Goal: Task Accomplishment & Management: Complete application form

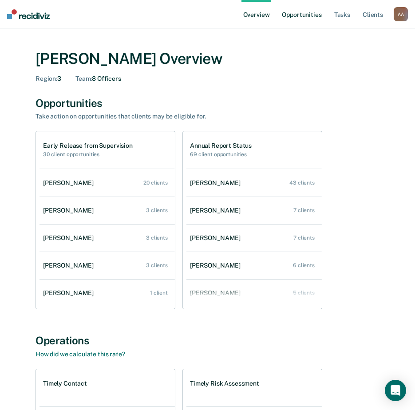
click at [287, 18] on link "Opportunities" at bounding box center [301, 14] width 43 height 28
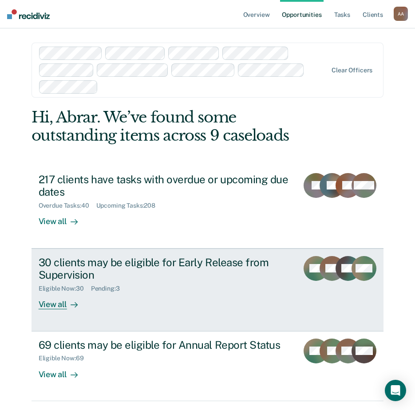
click at [50, 305] on div "View all" at bounding box center [64, 300] width 50 height 17
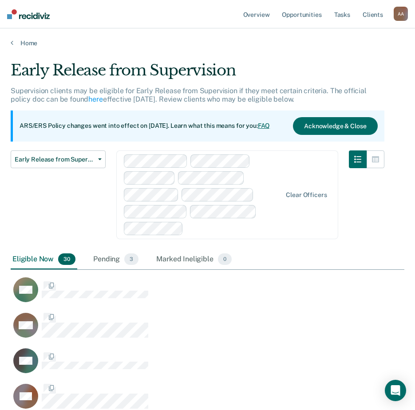
scroll to position [1271, 387]
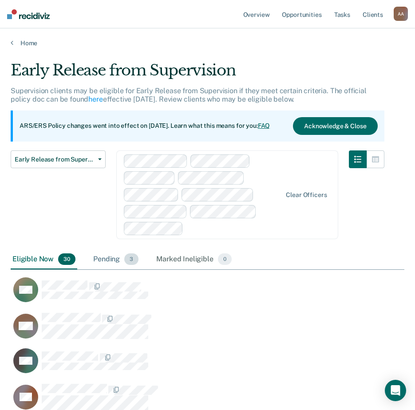
click at [111, 264] on div "Pending 3" at bounding box center [115, 260] width 49 height 20
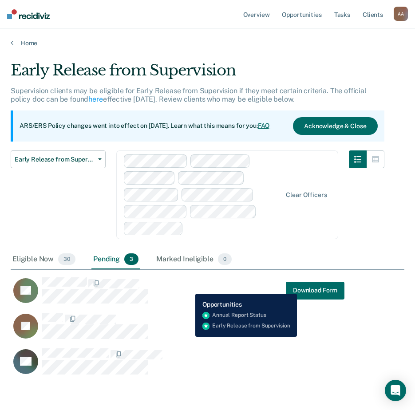
click at [188, 288] on div "LB Download Form" at bounding box center [178, 290] width 334 height 27
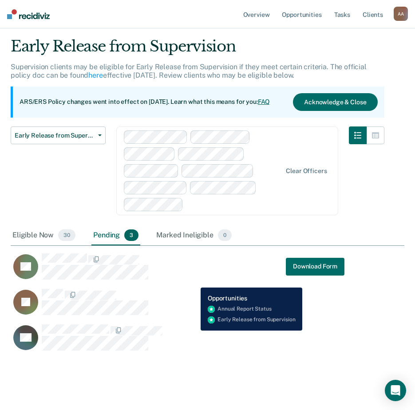
scroll to position [37, 0]
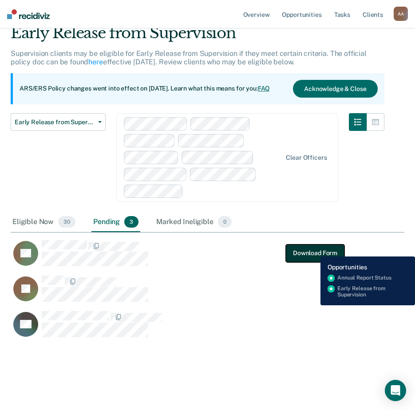
click at [315, 246] on button "Download Form" at bounding box center [315, 253] width 59 height 18
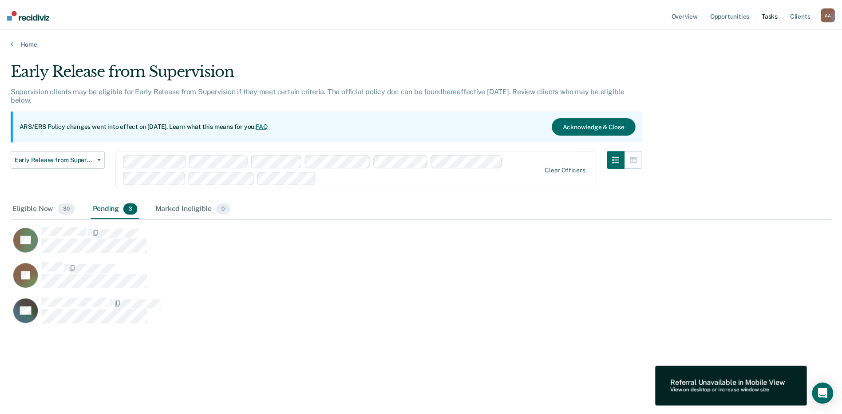
scroll to position [279, 821]
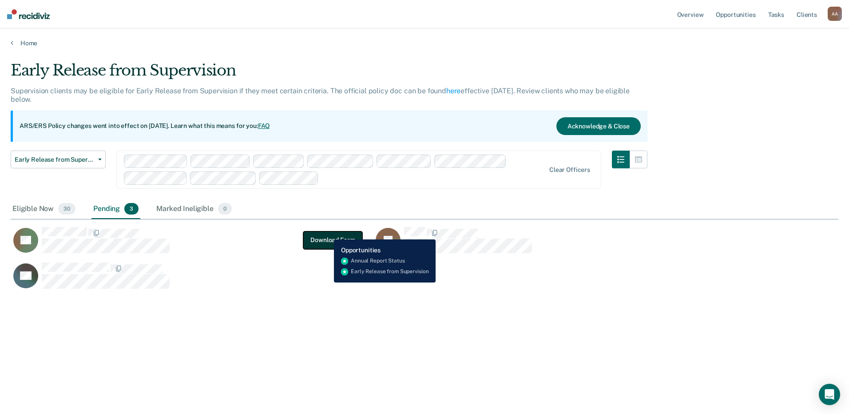
click at [327, 233] on button "Download Form" at bounding box center [332, 240] width 59 height 18
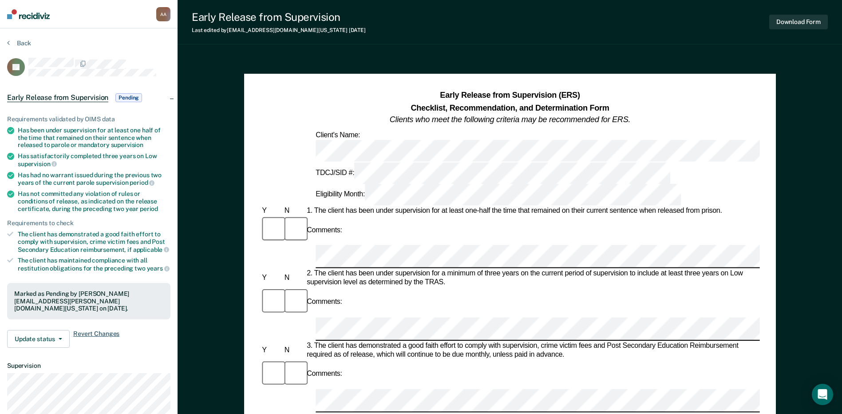
click at [93, 330] on span "Revert Changes" at bounding box center [96, 339] width 46 height 18
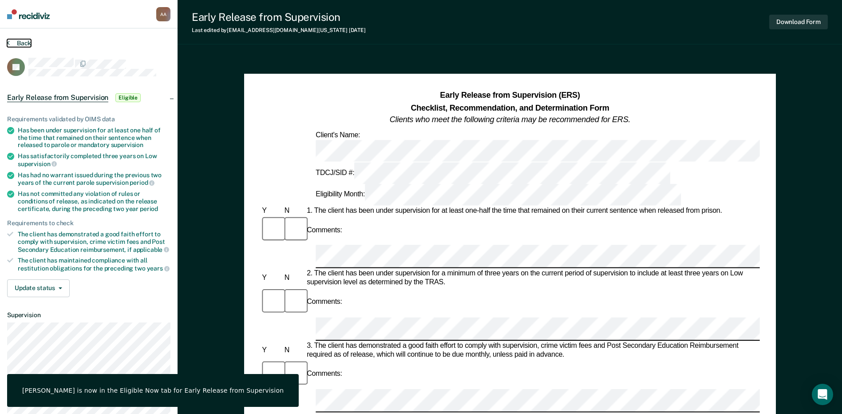
click at [10, 46] on button "Back" at bounding box center [19, 43] width 24 height 8
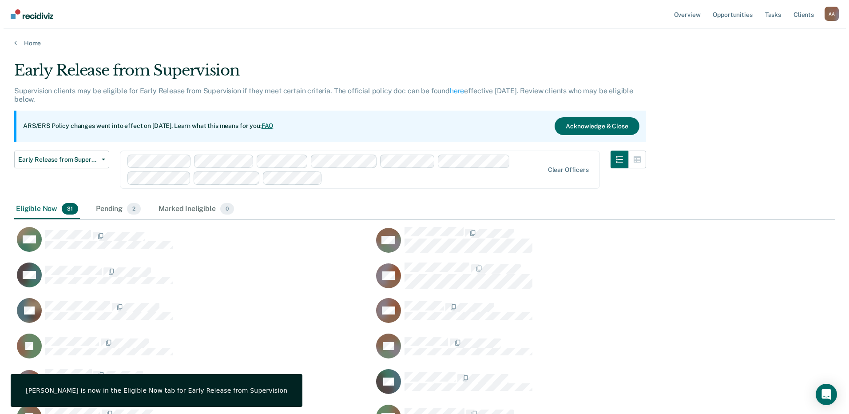
scroll to position [723, 814]
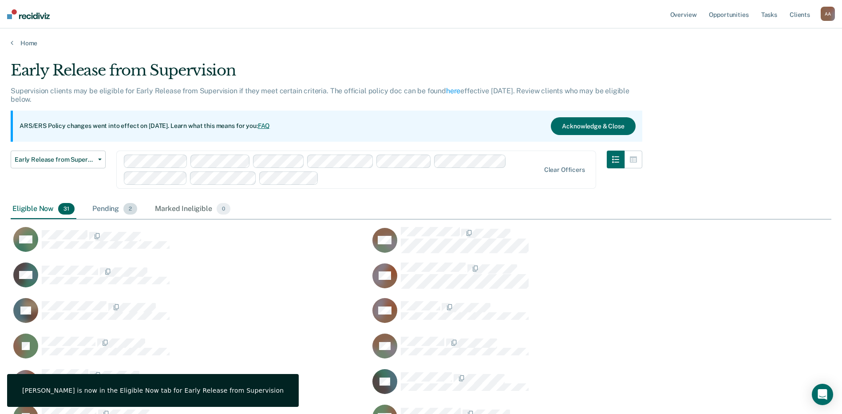
click at [103, 207] on div "Pending 2" at bounding box center [115, 209] width 48 height 20
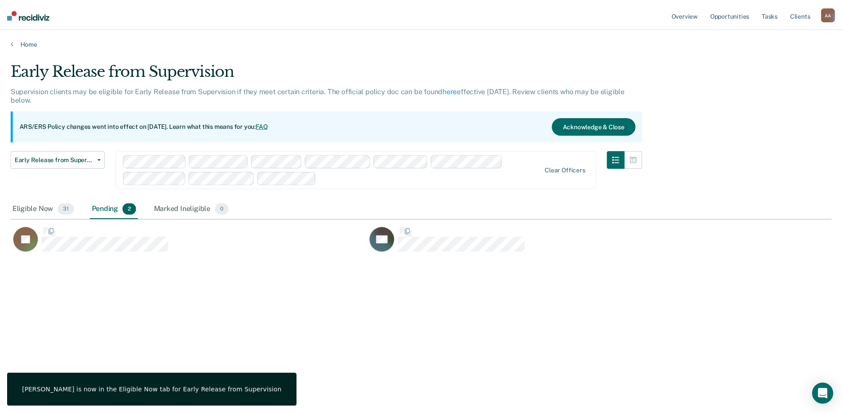
scroll to position [7, 7]
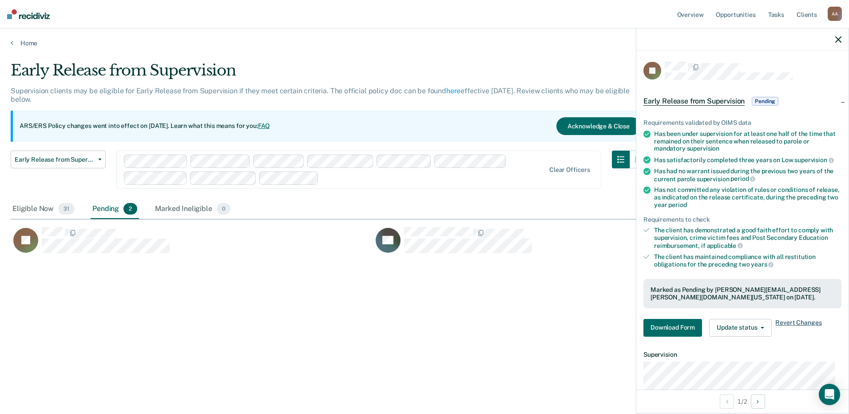
click at [421, 323] on span "Revert Changes" at bounding box center [798, 328] width 46 height 18
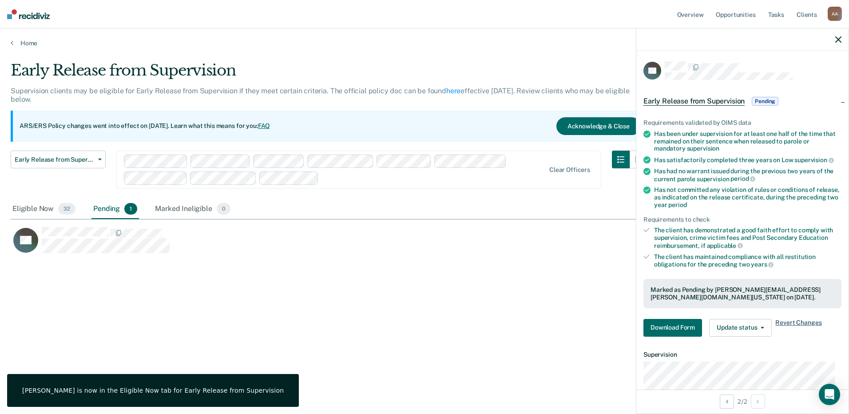
click at [421, 324] on span "Revert Changes" at bounding box center [798, 328] width 46 height 18
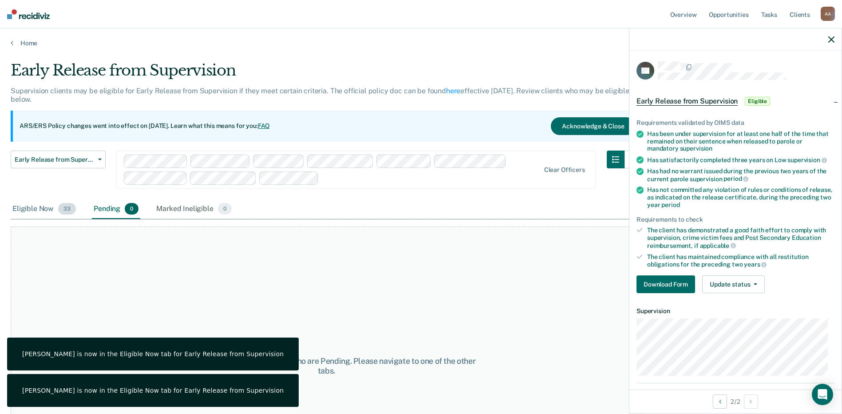
click at [39, 210] on div "Eligible Now 33" at bounding box center [44, 209] width 67 height 20
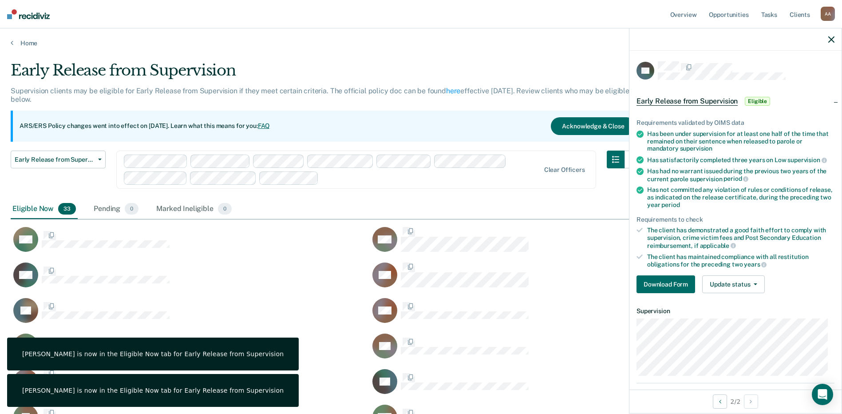
scroll to position [759, 814]
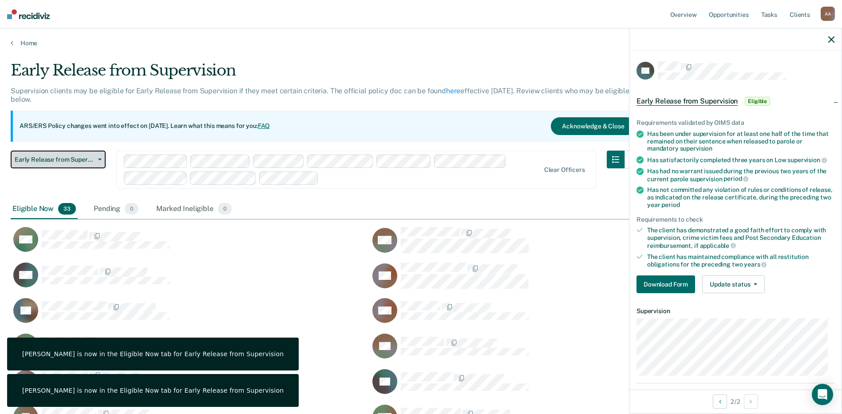
click at [74, 162] on span "Early Release from Supervision" at bounding box center [55, 160] width 80 height 8
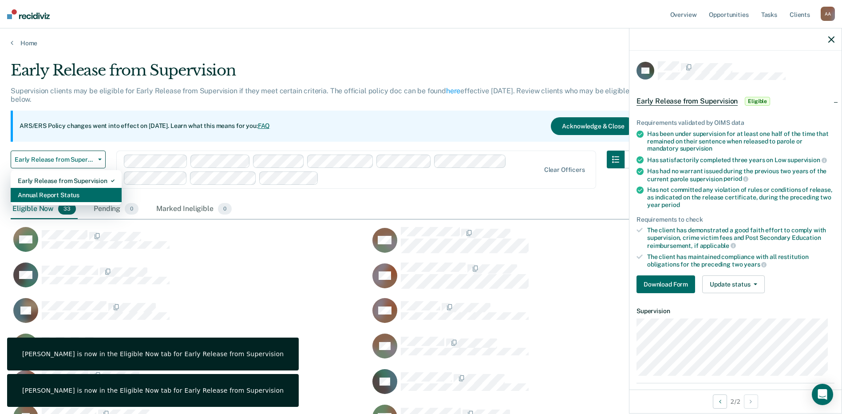
click at [71, 191] on div "Annual Report Status" at bounding box center [66, 195] width 97 height 14
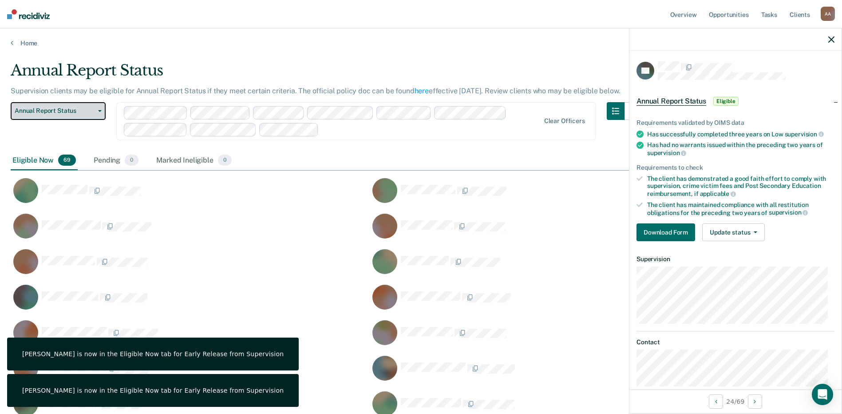
scroll to position [1350, 814]
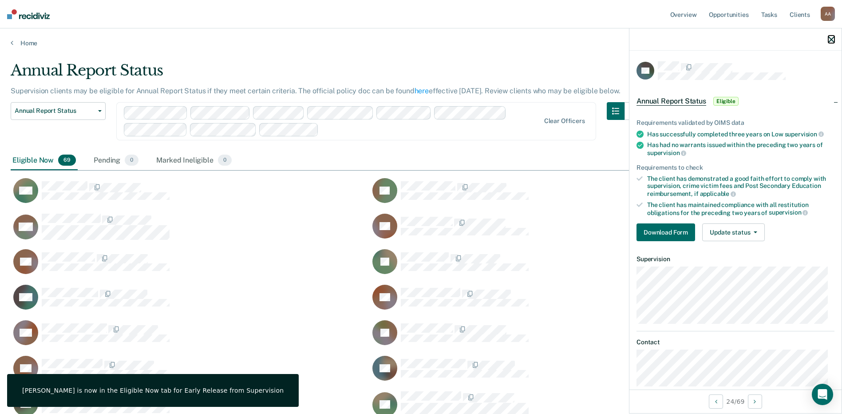
click at [421, 42] on icon "button" at bounding box center [831, 39] width 6 height 6
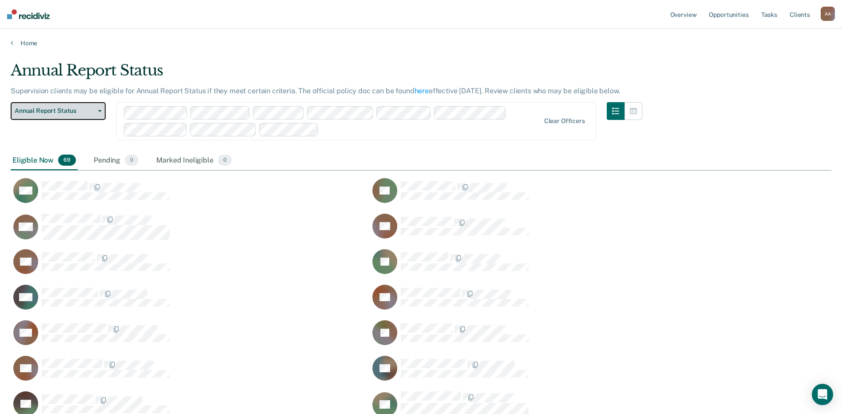
click at [68, 112] on span "Annual Report Status" at bounding box center [55, 111] width 80 height 8
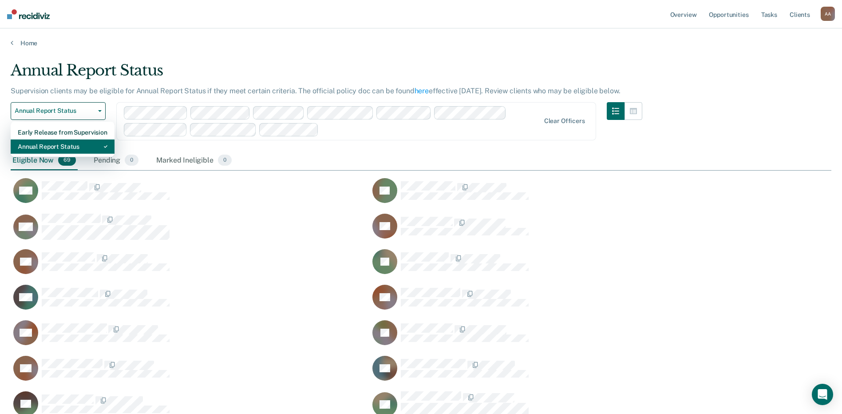
click at [63, 144] on div "Annual Report Status" at bounding box center [63, 146] width 90 height 14
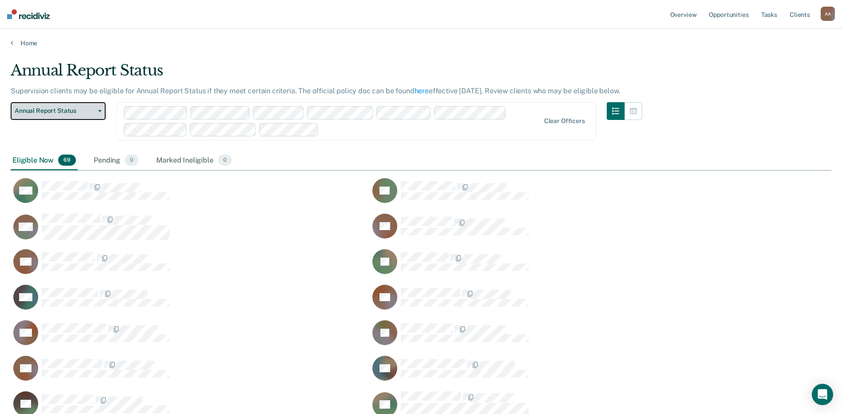
click at [66, 111] on span "Annual Report Status" at bounding box center [55, 111] width 80 height 8
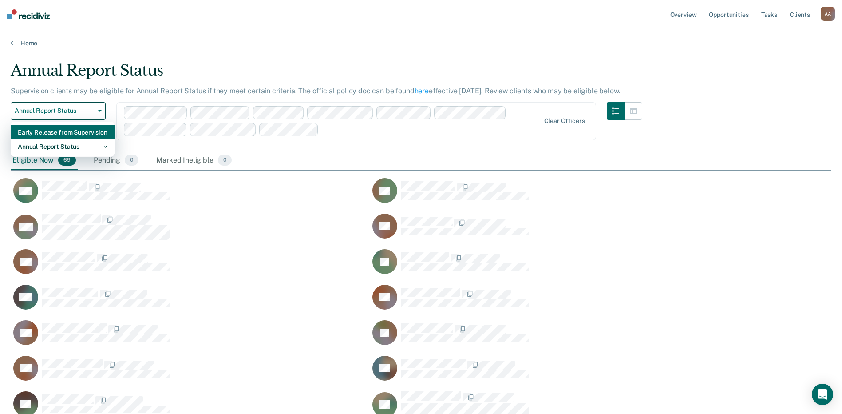
click at [66, 128] on div "Early Release from Supervision" at bounding box center [63, 132] width 90 height 14
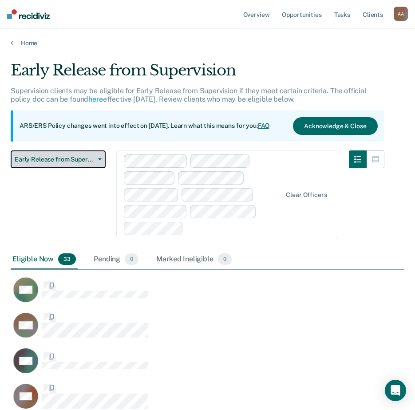
scroll to position [1378, 387]
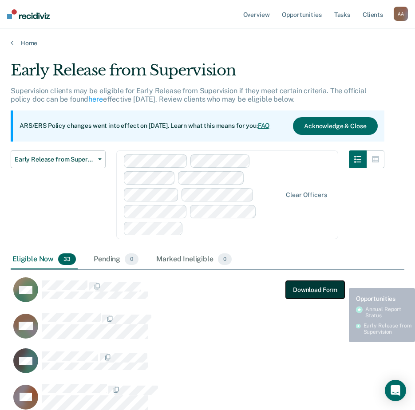
click at [343, 281] on button "Download Form" at bounding box center [315, 290] width 59 height 18
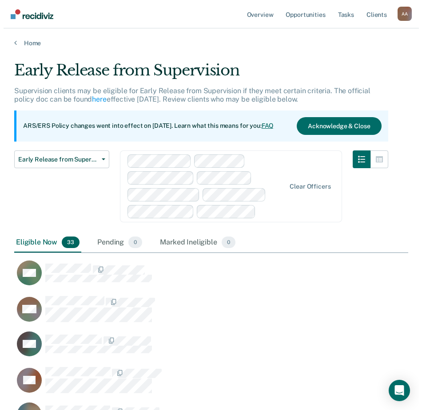
scroll to position [1361, 387]
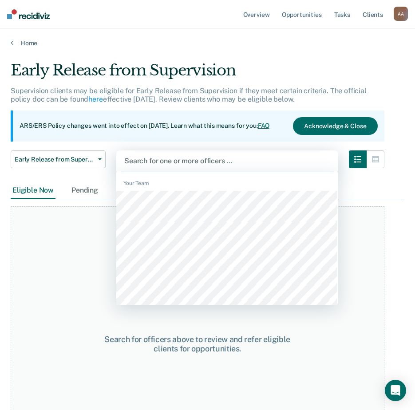
click at [172, 158] on div at bounding box center [227, 161] width 206 height 10
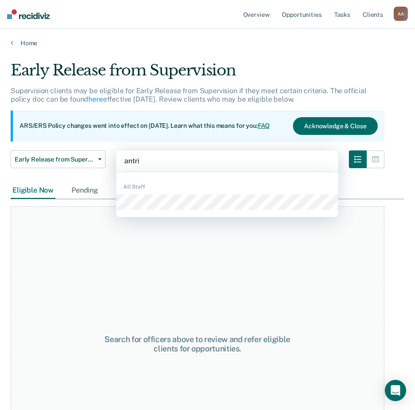
type input "antr"
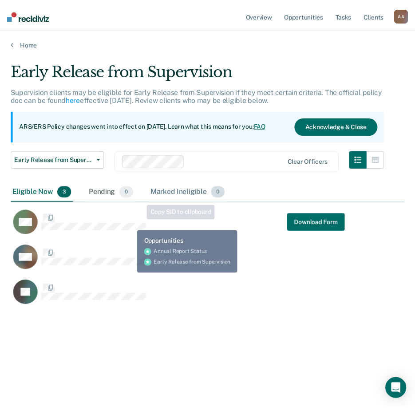
scroll to position [276, 394]
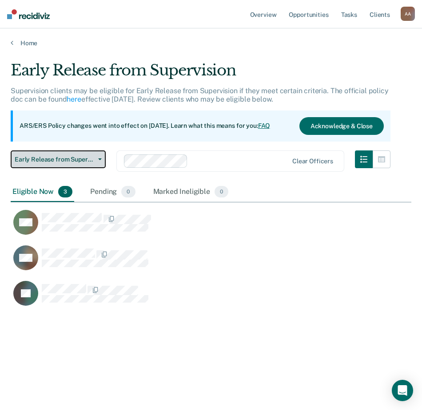
click at [88, 158] on span "Early Release from Supervision" at bounding box center [55, 160] width 80 height 8
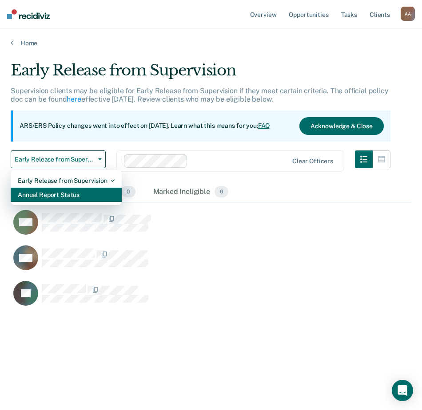
click at [85, 194] on div "Annual Report Status" at bounding box center [66, 195] width 97 height 14
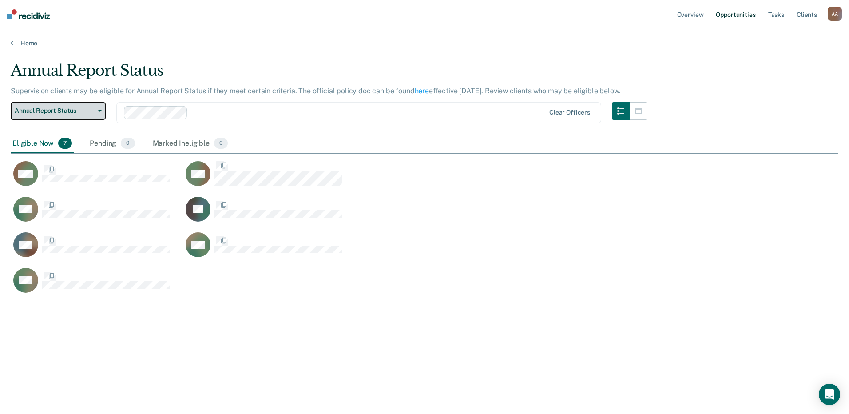
scroll to position [279, 821]
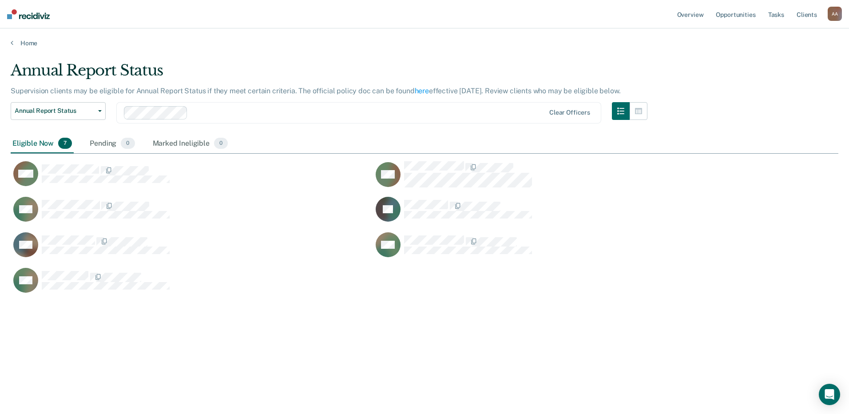
click at [394, 353] on div "Annual Report Status Supervision clients may be eligible for Annual Report Stat…" at bounding box center [424, 218] width 827 height 314
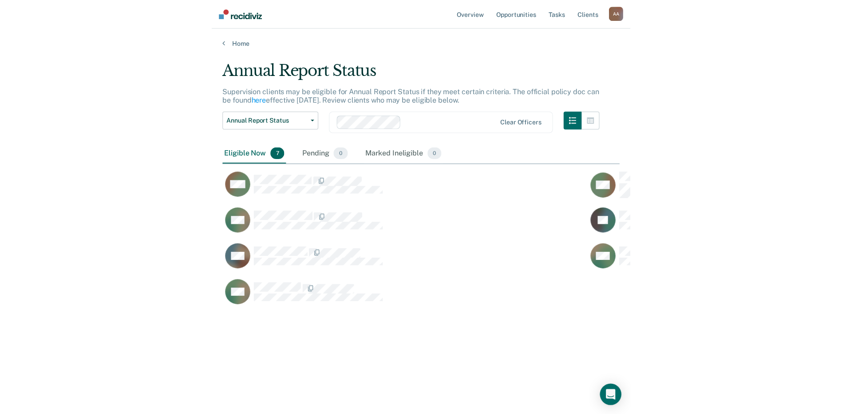
scroll to position [7, 7]
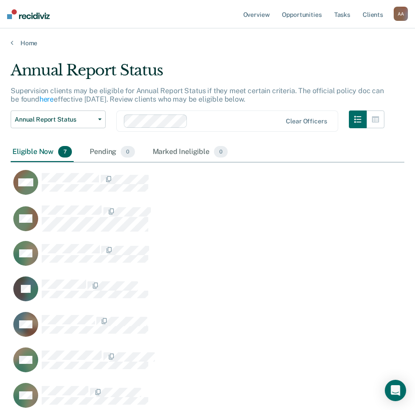
click at [373, 149] on div "Eligible Now 7 Pending 0 Marked Ineligible 0" at bounding box center [208, 152] width 394 height 20
click at [378, 116] on icon "button" at bounding box center [375, 119] width 7 height 7
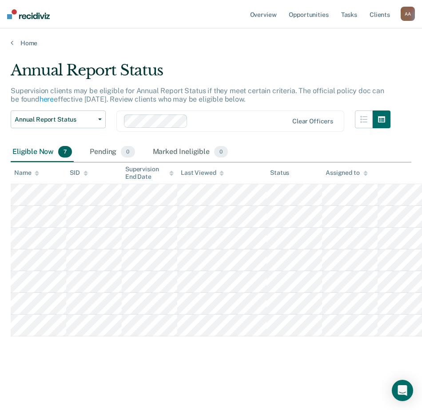
click at [330, 50] on main "Annual Report Status Supervision clients may be eligible for Annual Report Stat…" at bounding box center [211, 227] width 422 height 360
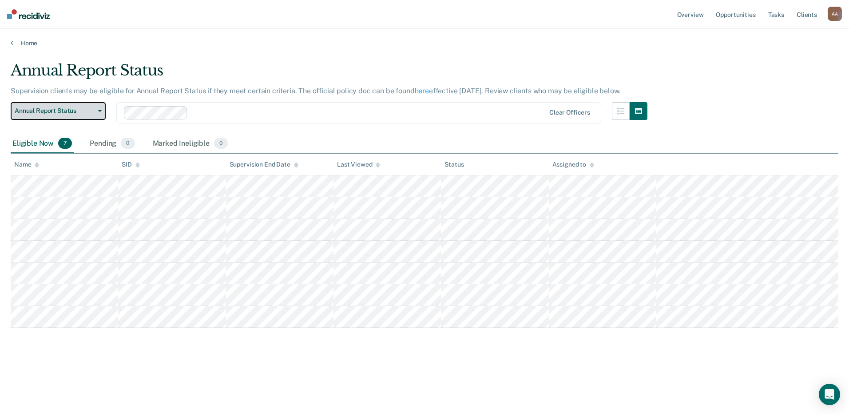
click at [54, 110] on span "Annual Report Status" at bounding box center [55, 111] width 80 height 8
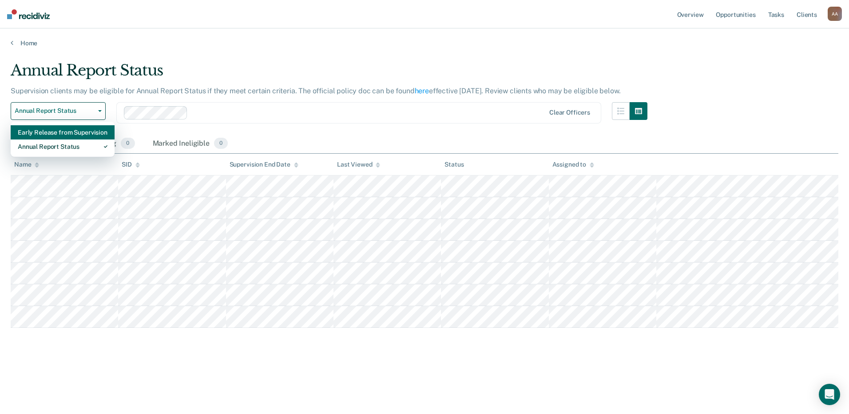
click at [60, 135] on div "Early Release from Supervision" at bounding box center [63, 132] width 90 height 14
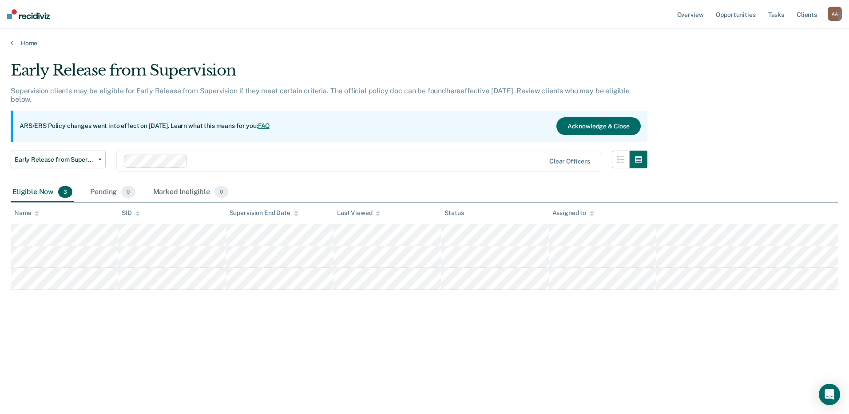
click at [246, 360] on div "Early Release from Supervision Supervision clients may be eligible for Early Re…" at bounding box center [424, 218] width 827 height 314
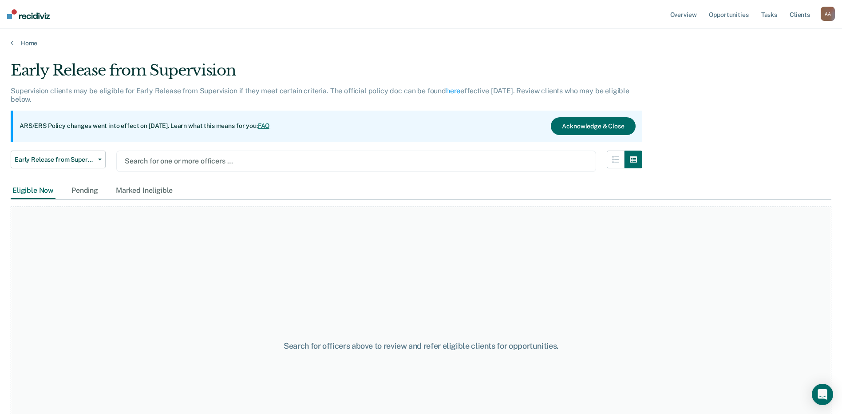
click at [220, 162] on div at bounding box center [356, 161] width 463 height 10
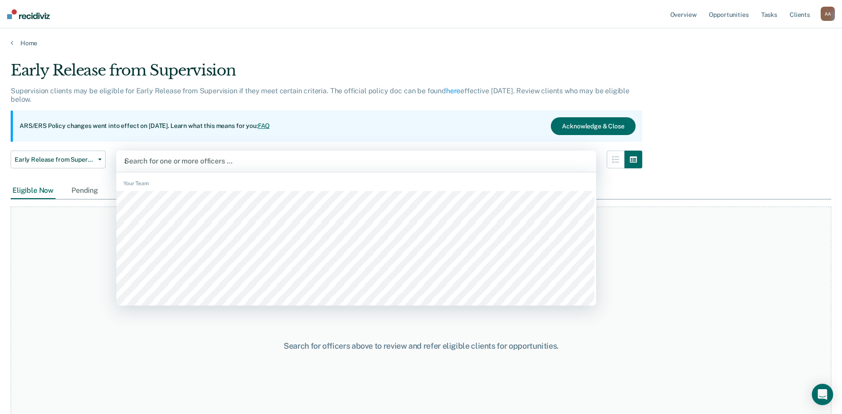
type input "aye"
type input "ayeni"
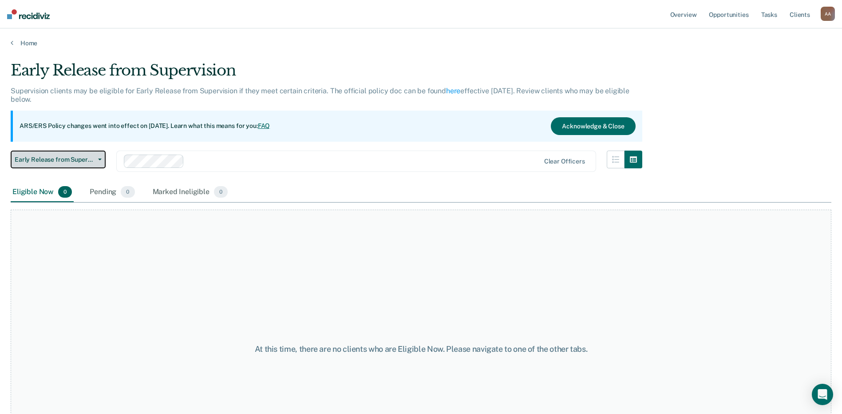
click at [77, 161] on span "Early Release from Supervision" at bounding box center [55, 160] width 80 height 8
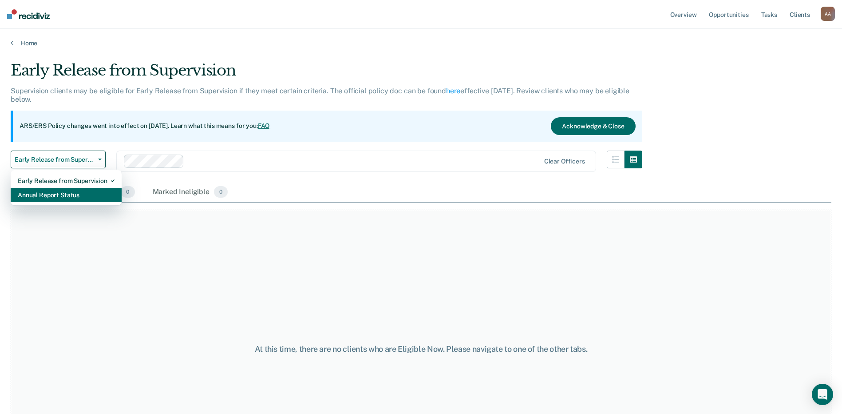
click at [79, 196] on div "Annual Report Status" at bounding box center [66, 195] width 97 height 14
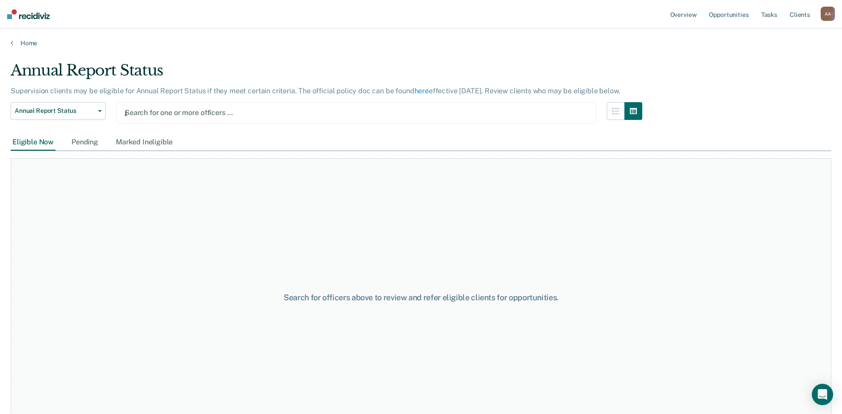
type input "gri"
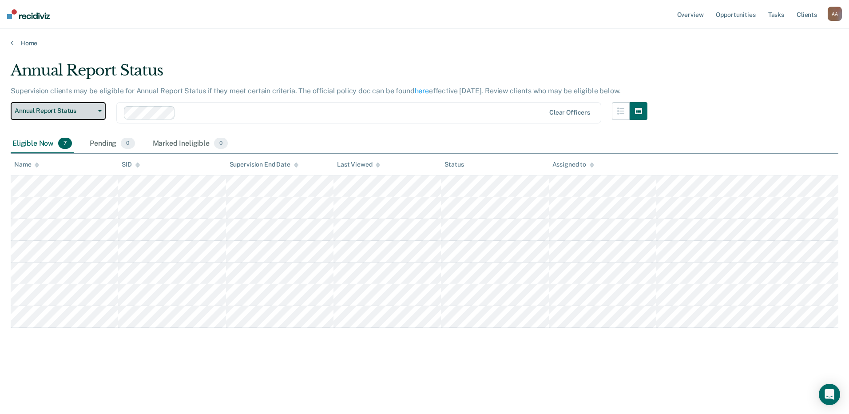
click at [80, 114] on span "Annual Report Status" at bounding box center [55, 111] width 80 height 8
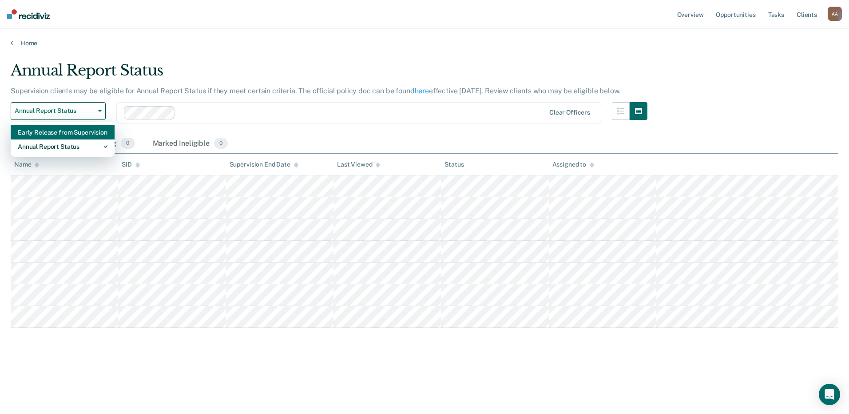
click at [58, 133] on div "Early Release from Supervision" at bounding box center [63, 132] width 90 height 14
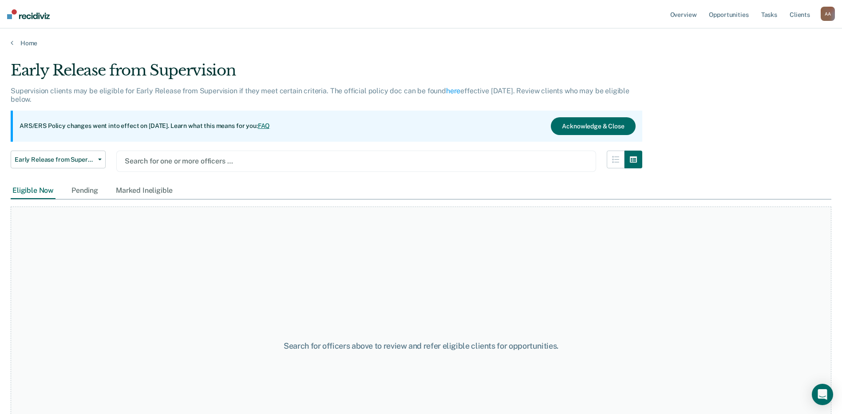
click at [182, 162] on div at bounding box center [356, 161] width 463 height 10
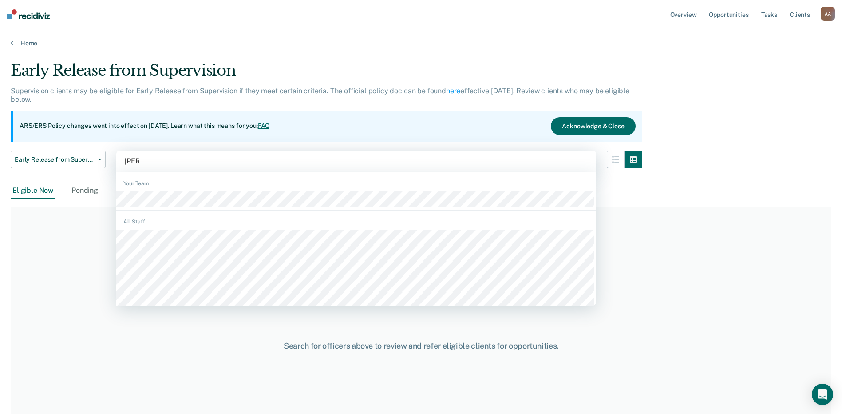
type input "johns"
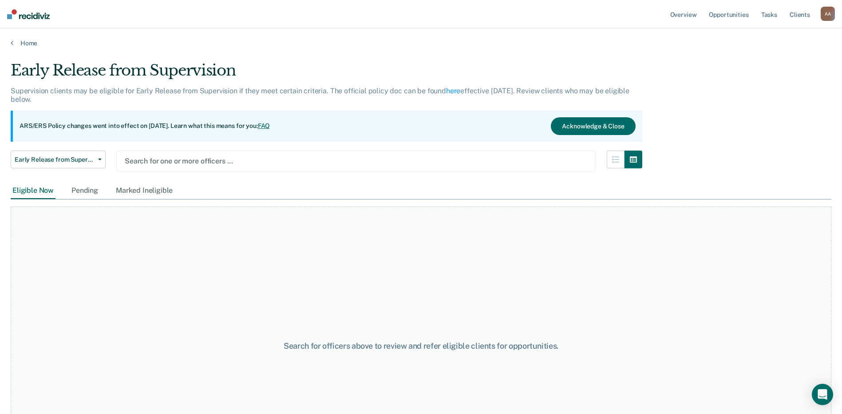
click at [182, 162] on div at bounding box center [356, 161] width 463 height 10
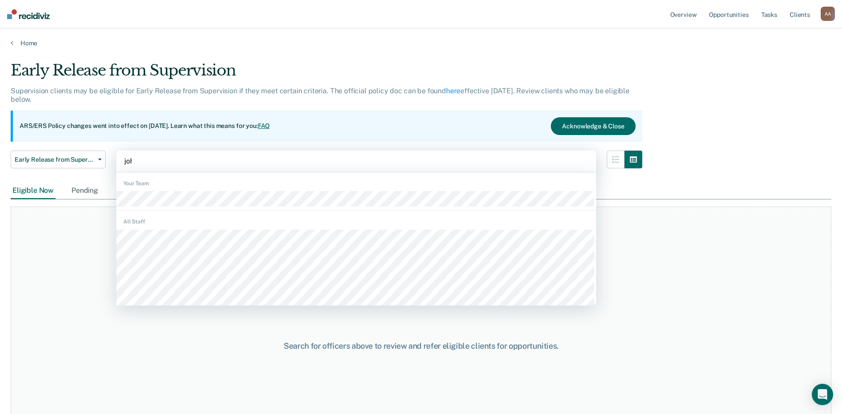
type input "john"
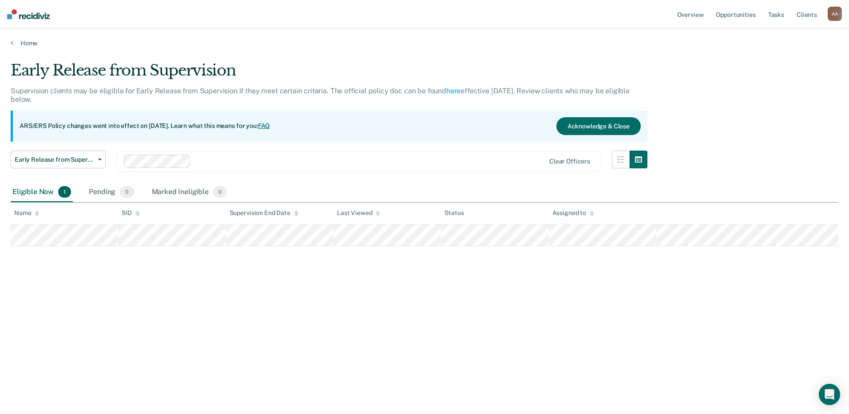
click at [211, 327] on div "Early Release from Supervision Supervision clients may be eligible for Early Re…" at bounding box center [424, 204] width 827 height 286
click at [38, 162] on span "Early Release from Supervision" at bounding box center [55, 160] width 80 height 8
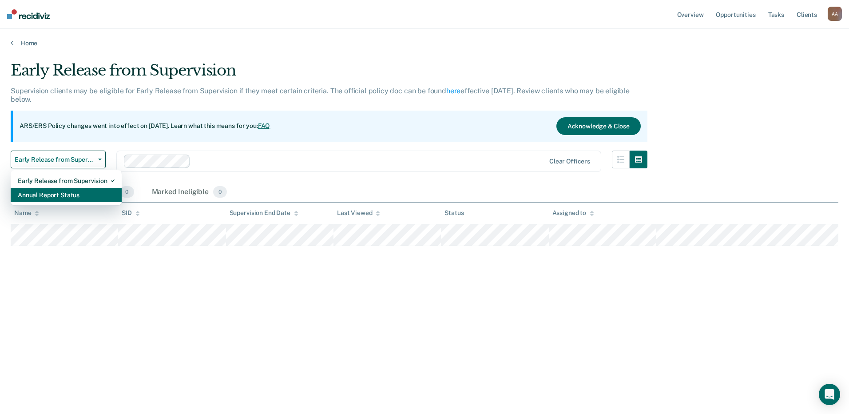
click at [51, 194] on div "Annual Report Status" at bounding box center [66, 195] width 97 height 14
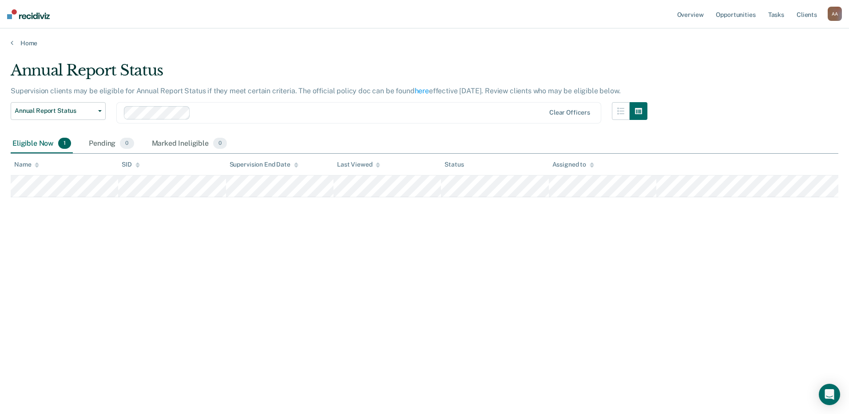
click at [246, 322] on div "Annual Report Status Supervision clients may be eligible for Annual Report Stat…" at bounding box center [424, 204] width 827 height 286
click at [67, 110] on span "Annual Report Status" at bounding box center [55, 111] width 80 height 8
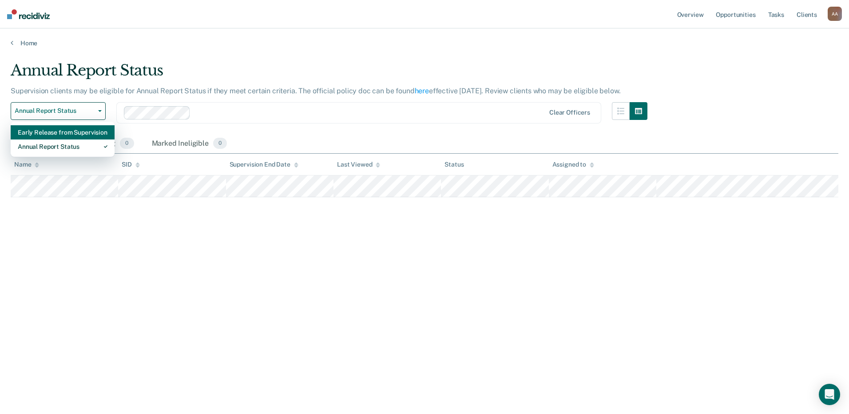
click at [70, 130] on div "Early Release from Supervision" at bounding box center [63, 132] width 90 height 14
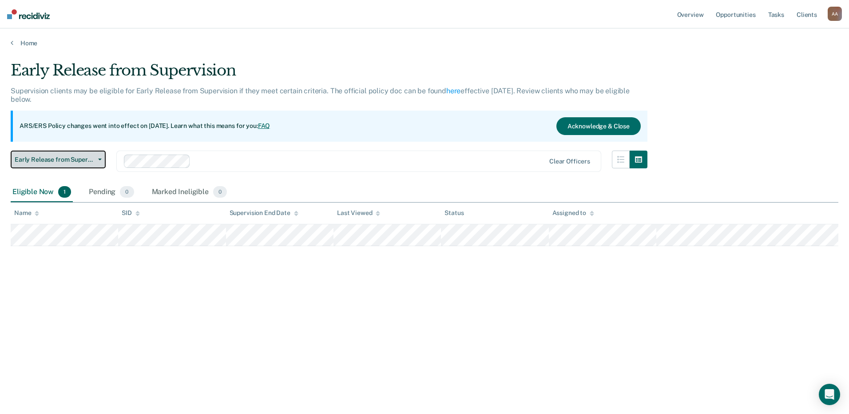
click at [77, 164] on button "Early Release from Supervision" at bounding box center [58, 159] width 95 height 18
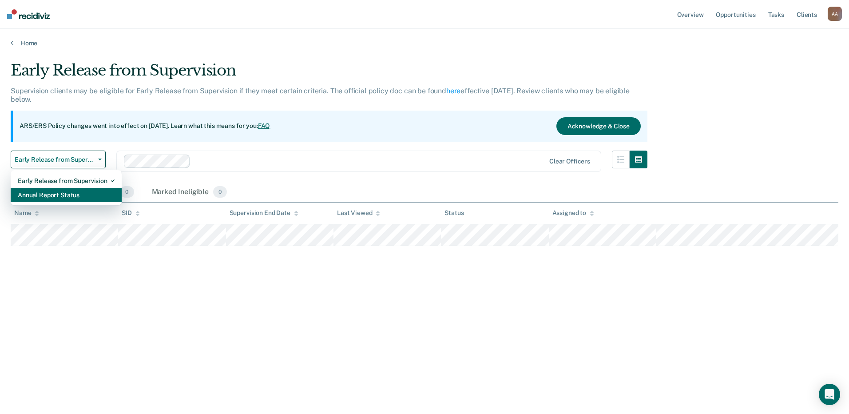
click at [77, 193] on div "Annual Report Status" at bounding box center [66, 195] width 97 height 14
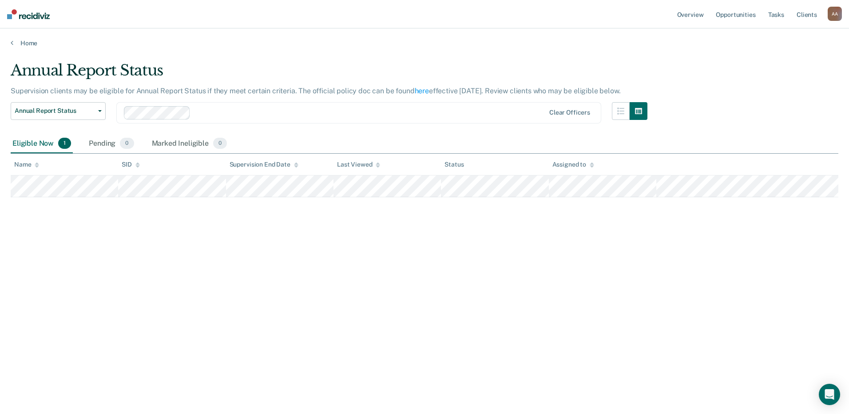
click at [210, 332] on div "Annual Report Status Supervision clients may be eligible for Annual Report Stat…" at bounding box center [424, 204] width 827 height 286
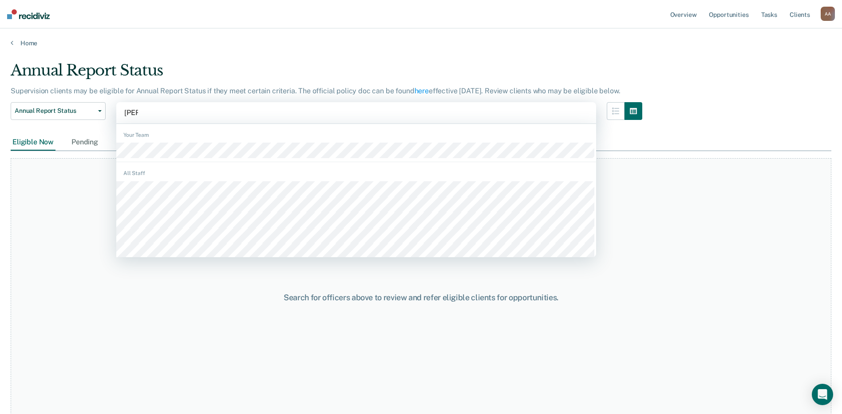
type input "kelly"
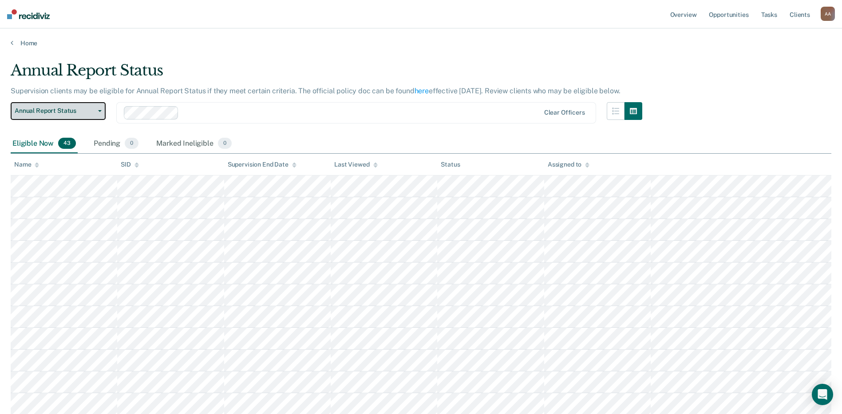
click at [71, 110] on span "Annual Report Status" at bounding box center [55, 111] width 80 height 8
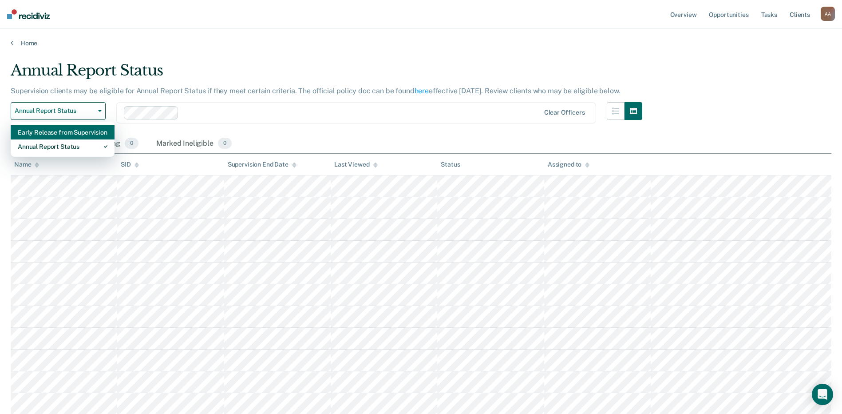
click at [75, 134] on div "Early Release from Supervision" at bounding box center [63, 132] width 90 height 14
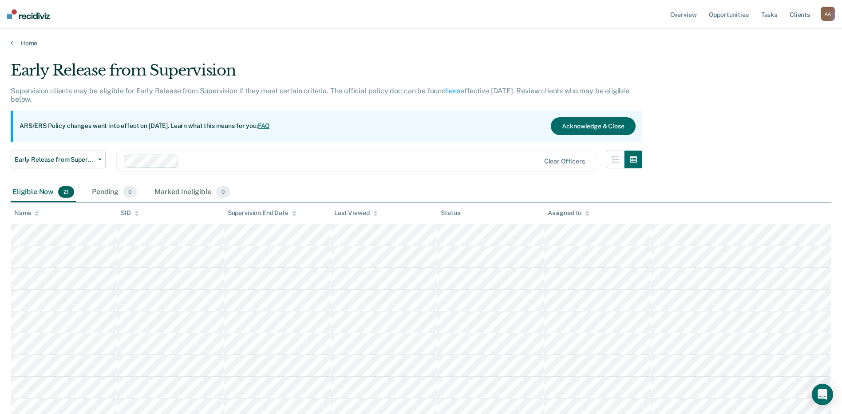
click at [403, 54] on main "Early Release from Supervision Supervision clients may be eligible for Early Re…" at bounding box center [421, 394] width 842 height 695
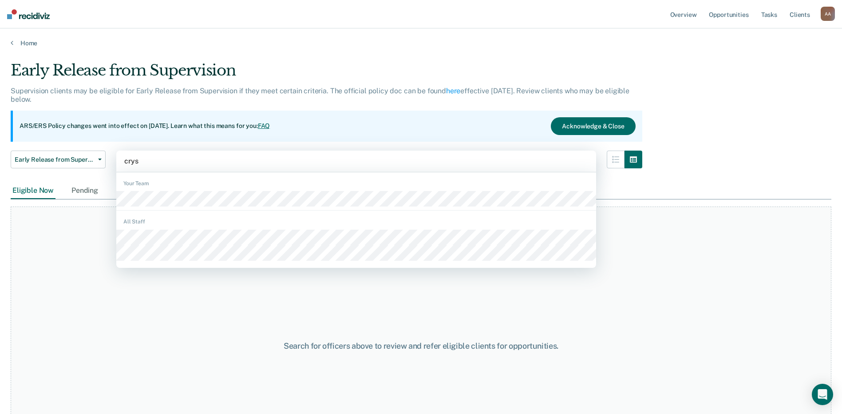
type input "cryst"
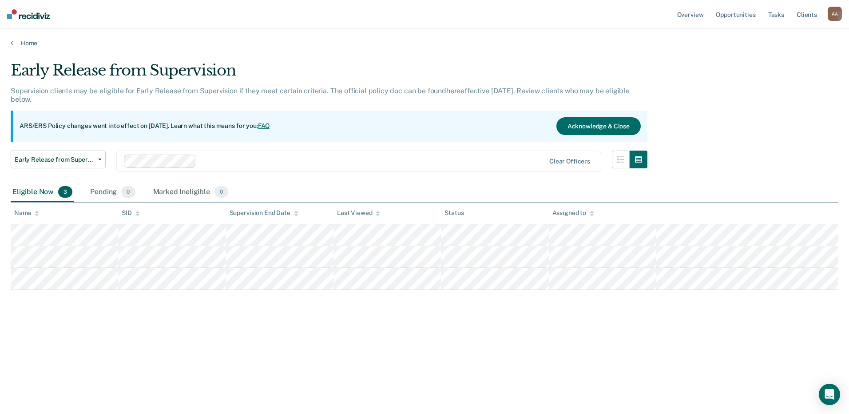
click at [304, 340] on div "Early Release from Supervision Supervision clients may be eligible for Early Re…" at bounding box center [424, 204] width 827 height 286
click at [73, 162] on span "Early Release from Supervision" at bounding box center [55, 160] width 80 height 8
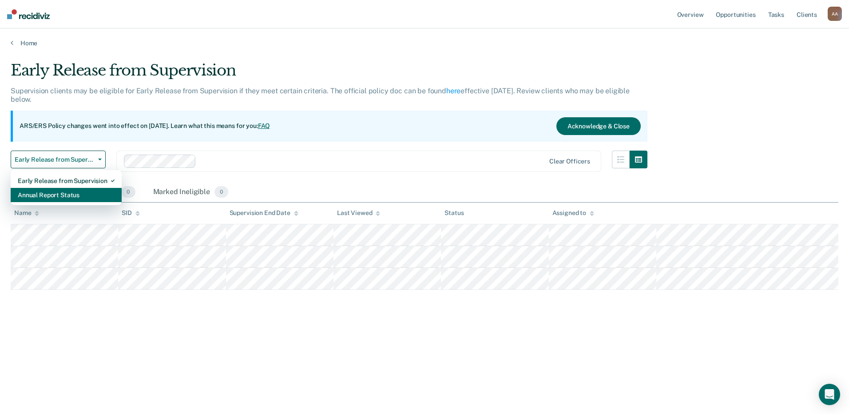
click at [69, 190] on div "Annual Report Status" at bounding box center [66, 195] width 97 height 14
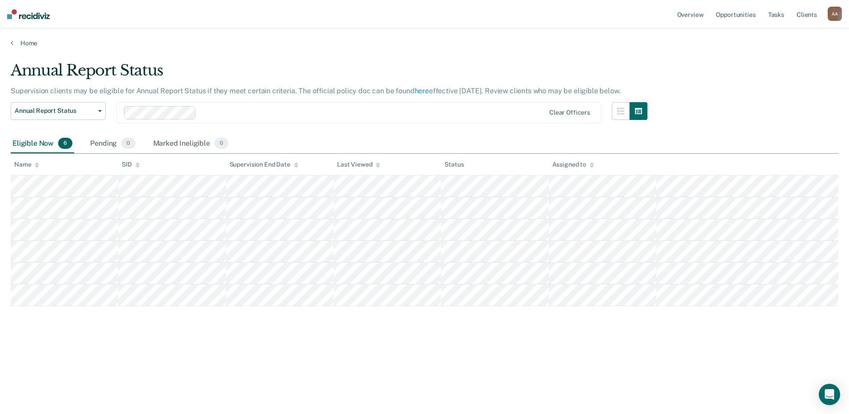
click at [174, 360] on div "Annual Report Status Supervision clients may be eligible for Annual Report Stat…" at bounding box center [424, 218] width 827 height 314
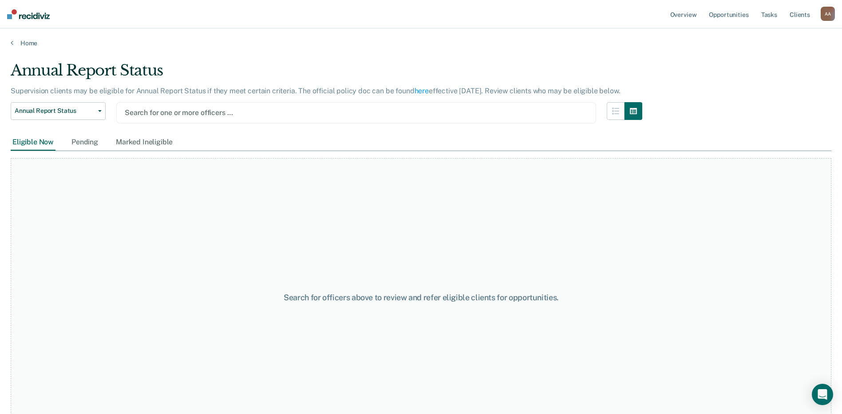
click at [198, 109] on div at bounding box center [356, 112] width 463 height 10
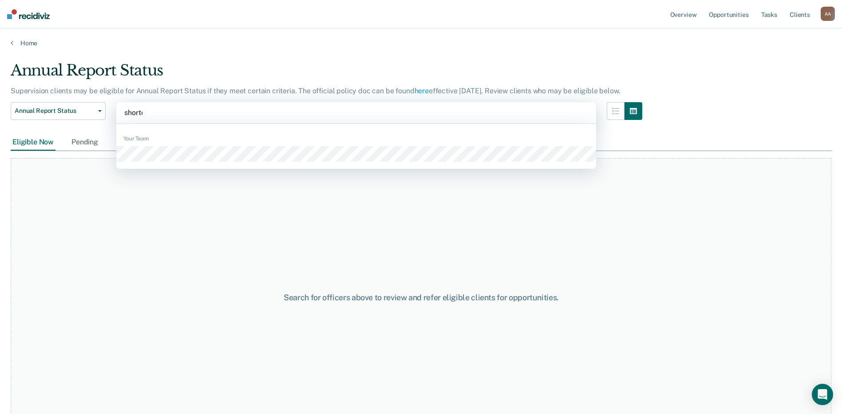
type input "shorter"
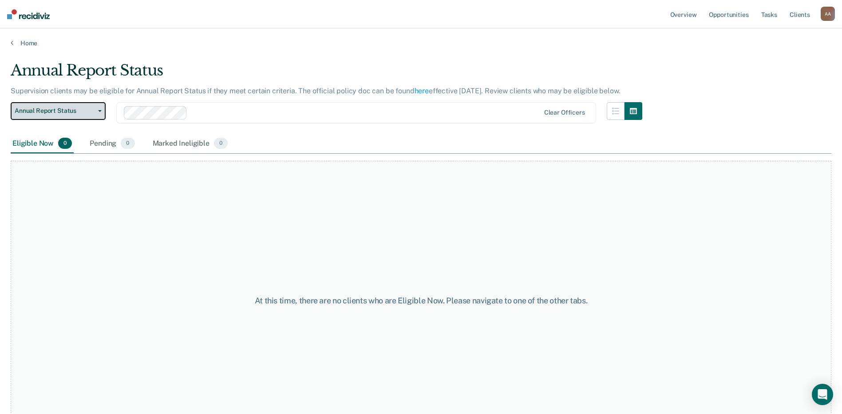
click at [74, 109] on span "Annual Report Status" at bounding box center [55, 111] width 80 height 8
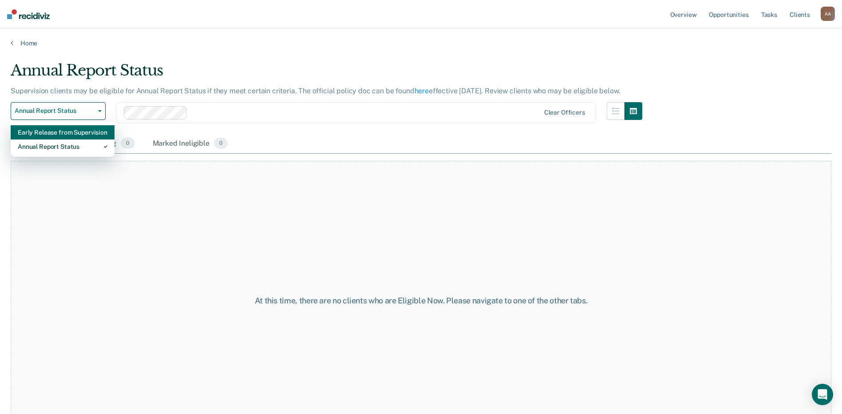
drag, startPoint x: 73, startPoint y: 146, endPoint x: 69, endPoint y: 131, distance: 16.0
click at [69, 131] on div "Early Release from Supervision Annual Report Status" at bounding box center [63, 140] width 104 height 36
click at [69, 131] on div "Early Release from Supervision" at bounding box center [63, 132] width 90 height 14
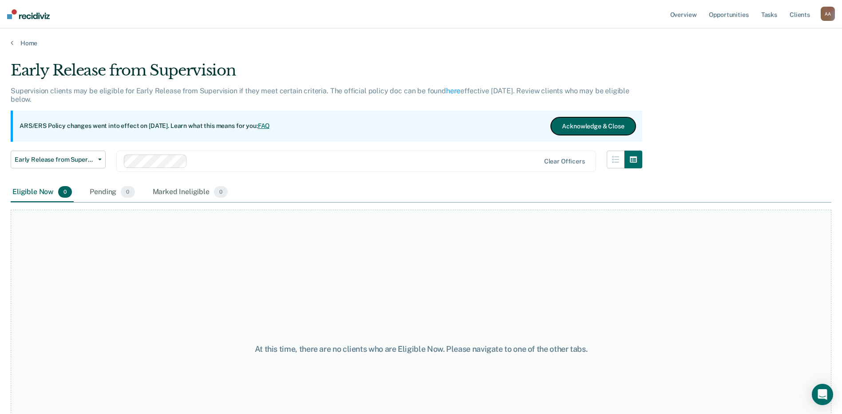
click at [421, 130] on button "Acknowledge & Close" at bounding box center [593, 126] width 84 height 18
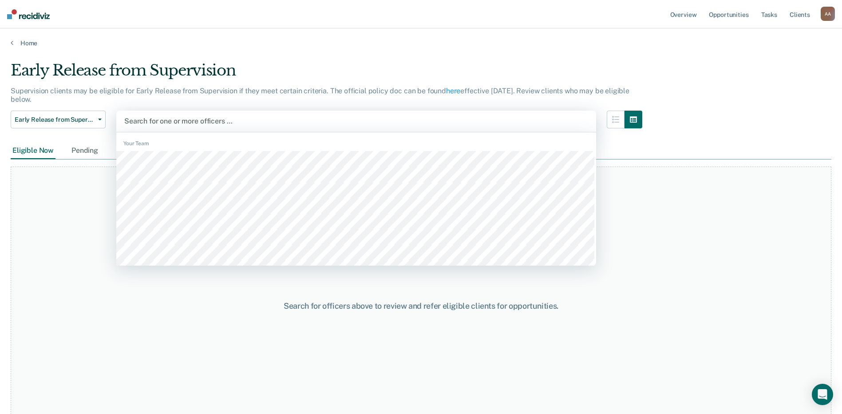
click at [182, 118] on div at bounding box center [356, 121] width 464 height 10
type input "william t"
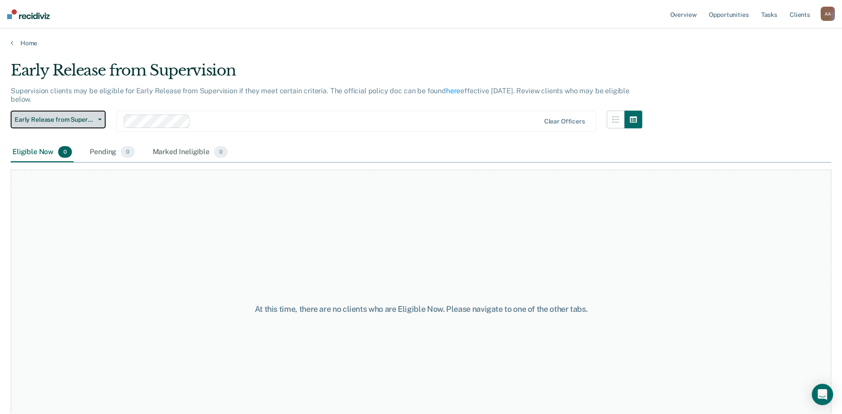
click at [80, 121] on span "Early Release from Supervision" at bounding box center [55, 120] width 80 height 8
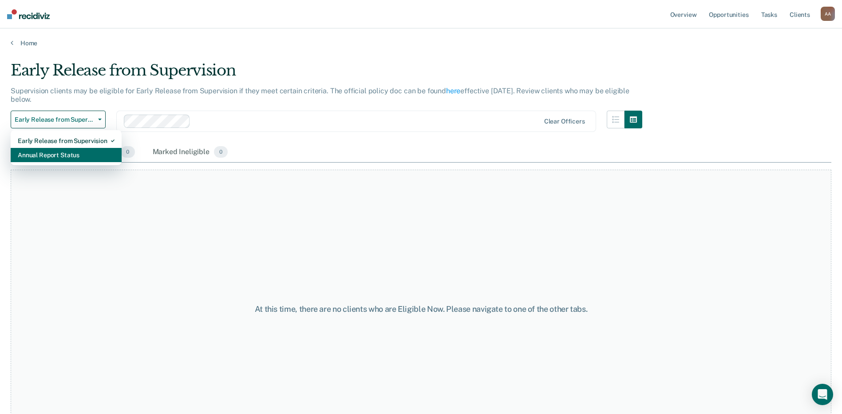
click at [82, 156] on div "Annual Report Status" at bounding box center [66, 155] width 97 height 14
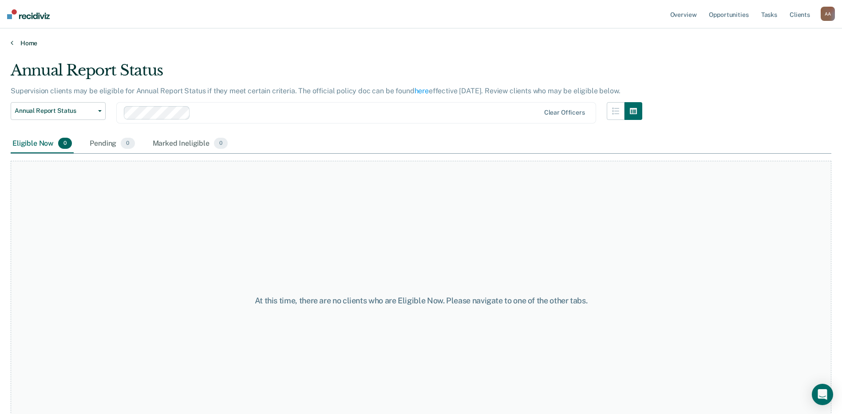
click at [16, 45] on link "Home" at bounding box center [421, 43] width 821 height 8
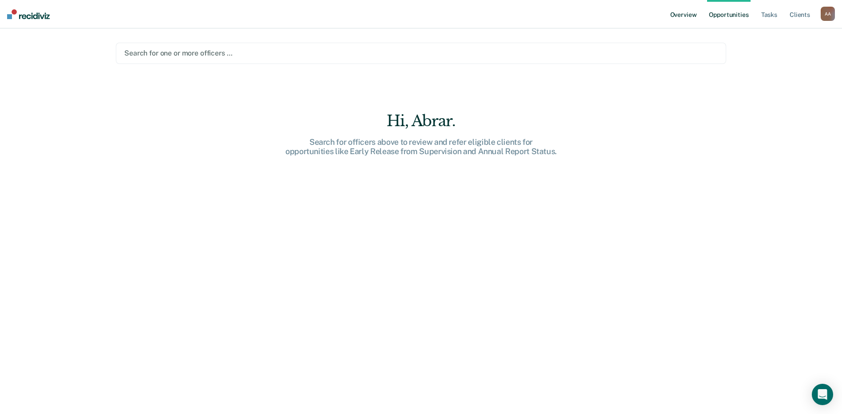
click at [421, 13] on link "Overview" at bounding box center [683, 14] width 30 height 28
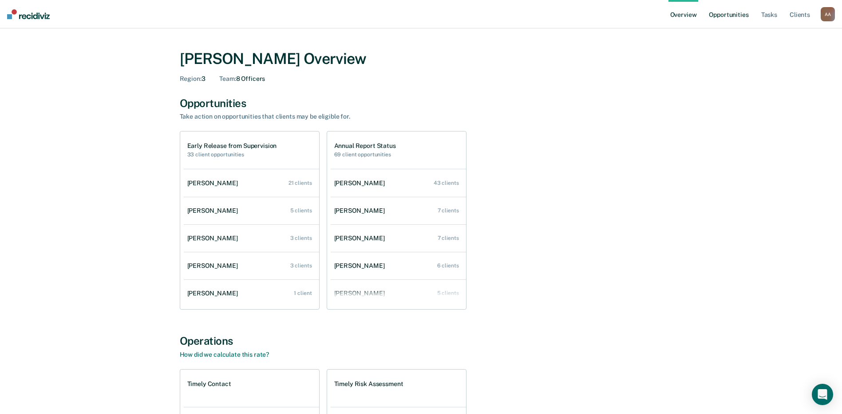
click at [421, 0] on link "Opportunities" at bounding box center [728, 14] width 43 height 28
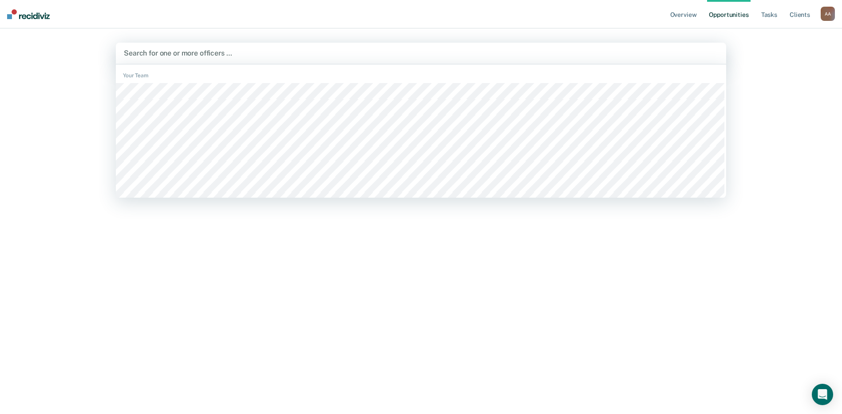
click at [391, 63] on div "Search for one or more officers …" at bounding box center [421, 53] width 610 height 21
click at [41, 115] on div "Overview Opportunities Tasks Client s Abrar Ahmed A A Profile How it works Log …" at bounding box center [421, 207] width 842 height 414
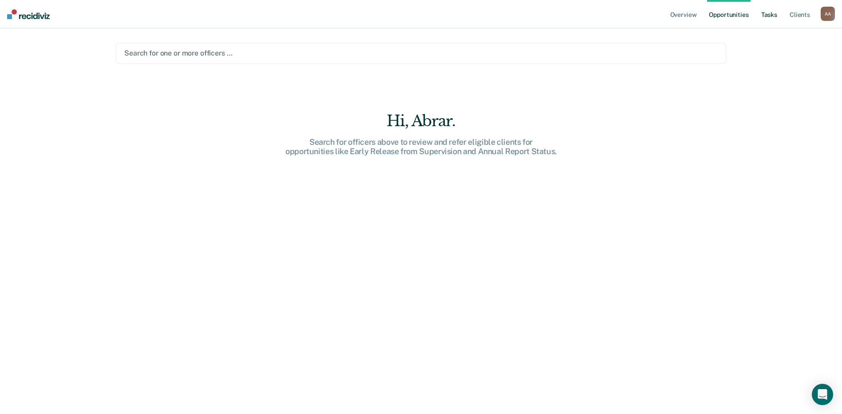
click at [421, 19] on link "Tasks" at bounding box center [769, 14] width 20 height 28
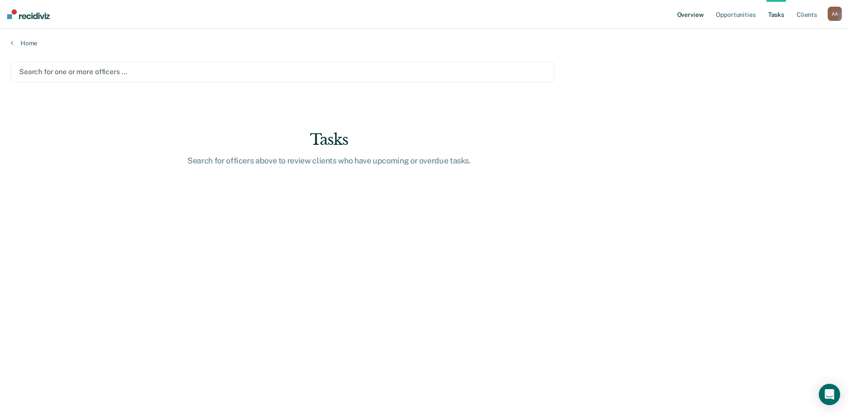
click at [421, 12] on link "Overview" at bounding box center [690, 14] width 30 height 28
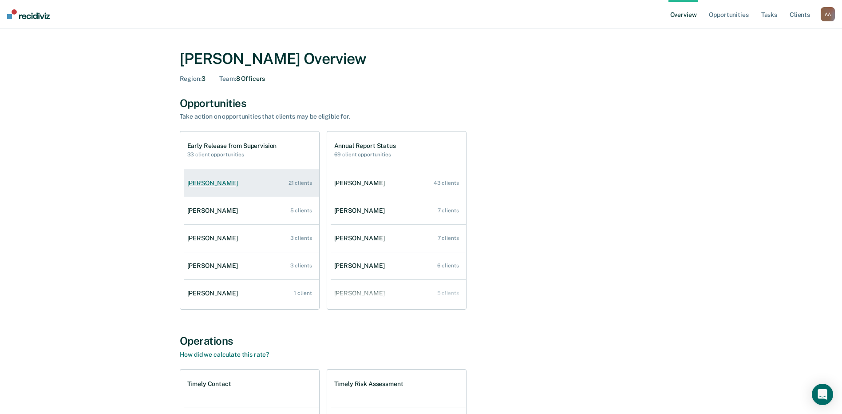
click at [258, 183] on link "Alfred Kelly 21 clients" at bounding box center [251, 182] width 135 height 25
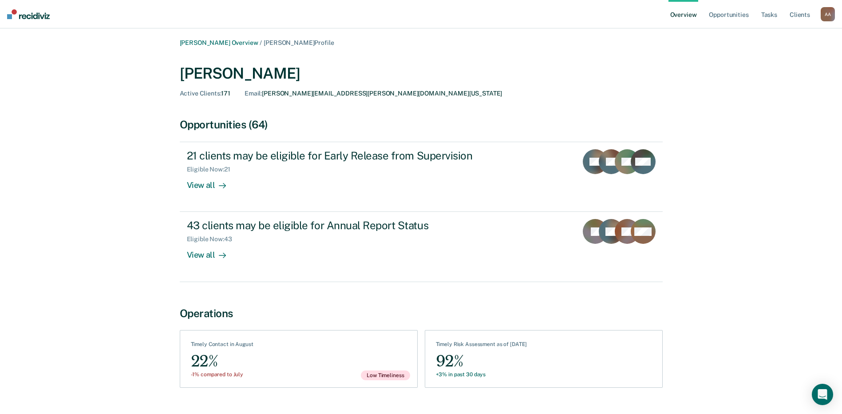
scroll to position [20, 0]
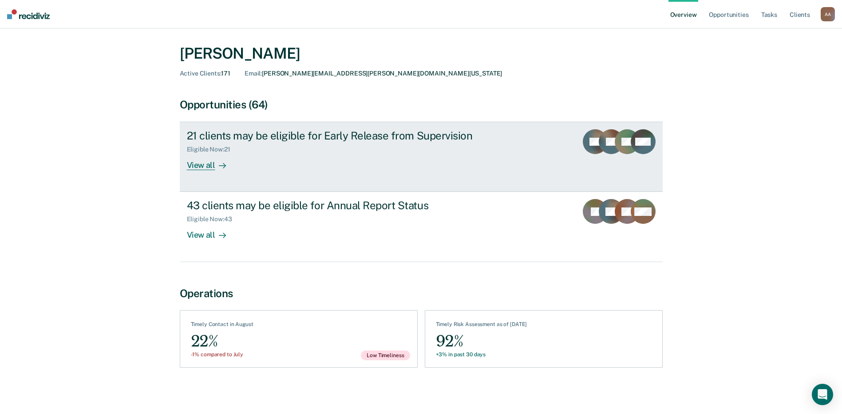
click at [212, 169] on div "View all" at bounding box center [212, 161] width 50 height 17
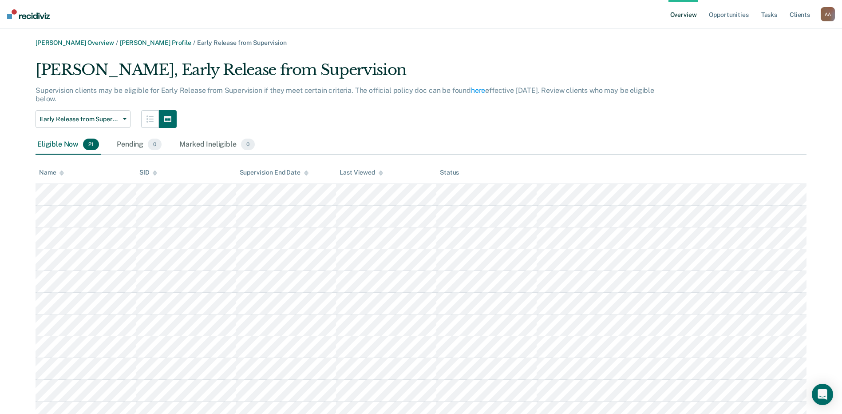
click at [330, 102] on div "Supervision clients may be eligible for Early Release from Supervision if they …" at bounding box center [352, 98] width 632 height 24
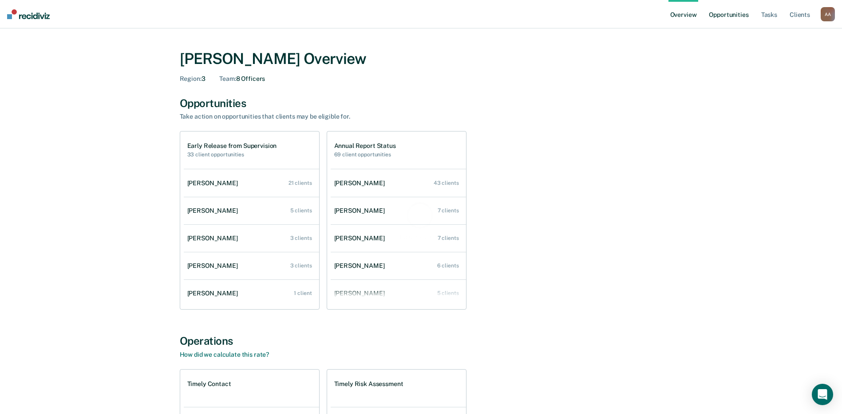
click at [725, 16] on link "Opportunities" at bounding box center [728, 14] width 43 height 28
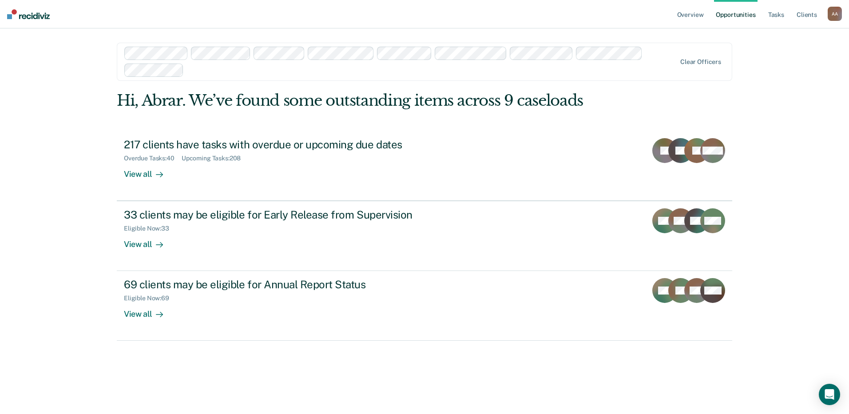
click at [53, 254] on div "Overview Opportunities Tasks Client s [PERSON_NAME] A A Profile How it works Lo…" at bounding box center [424, 207] width 849 height 414
click at [697, 15] on link "Overview" at bounding box center [690, 14] width 30 height 28
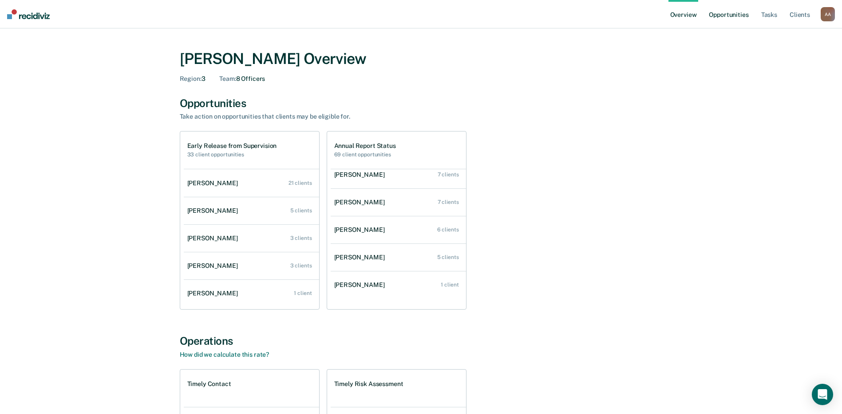
click at [725, 7] on link "Opportunities" at bounding box center [728, 14] width 43 height 28
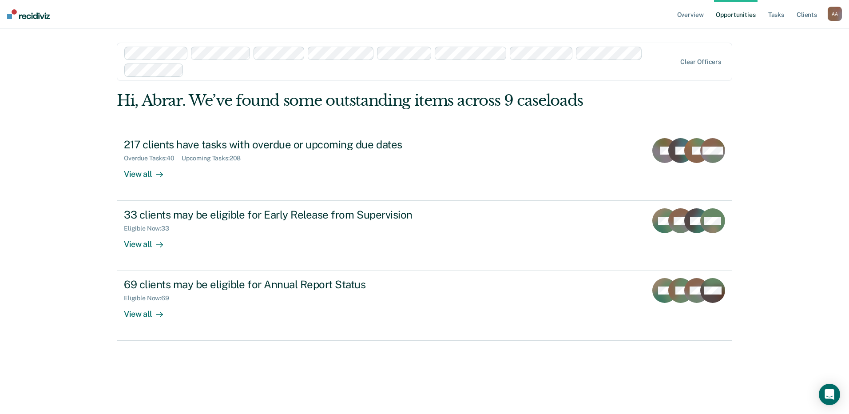
click at [824, 113] on div "Overview Opportunities Tasks Client s [PERSON_NAME] A A Profile How it works Lo…" at bounding box center [424, 207] width 849 height 414
click at [812, 107] on div "Overview Opportunities Tasks Client s [PERSON_NAME] A A Profile How it works Lo…" at bounding box center [424, 207] width 849 height 414
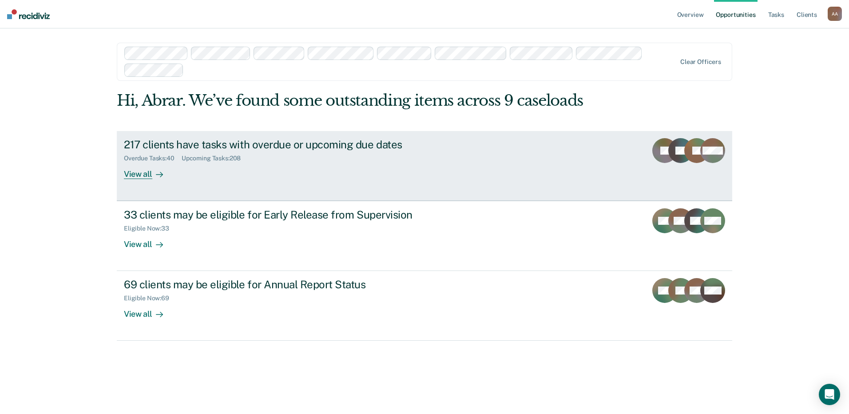
click at [129, 178] on div "View all" at bounding box center [149, 170] width 50 height 17
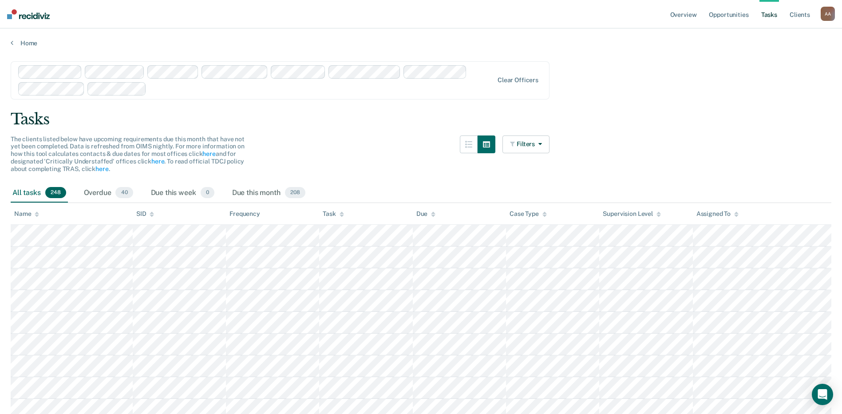
click at [741, 213] on th "Assigned To" at bounding box center [762, 214] width 138 height 22
click at [735, 213] on icon at bounding box center [736, 214] width 4 height 6
drag, startPoint x: 690, startPoint y: 152, endPoint x: 699, endPoint y: 152, distance: 9.3
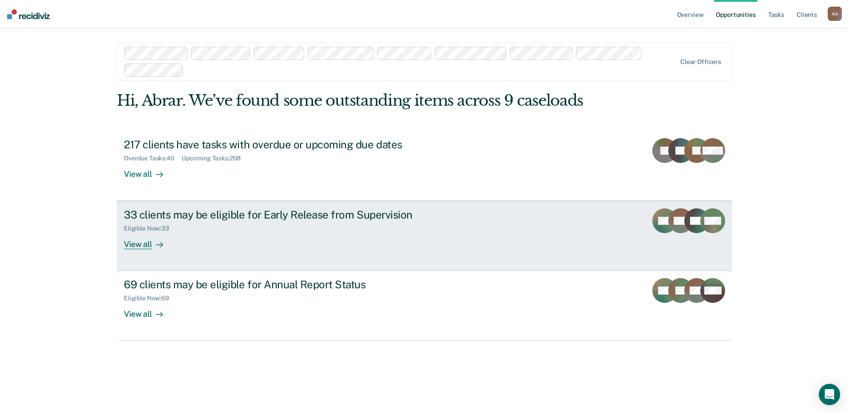
click at [294, 213] on div "33 clients may be eligible for Early Release from Supervision" at bounding box center [280, 214] width 312 height 13
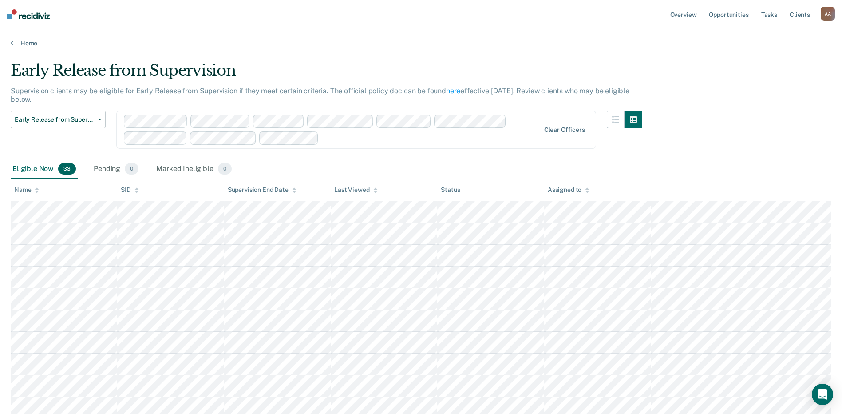
click at [581, 189] on div "Assigned to" at bounding box center [569, 190] width 42 height 8
click at [446, 157] on div "Early Release from Supervision Early Release from Supervision Annual Report Sta…" at bounding box center [327, 135] width 632 height 49
click at [83, 123] on button "Early Release from Supervision" at bounding box center [58, 120] width 95 height 18
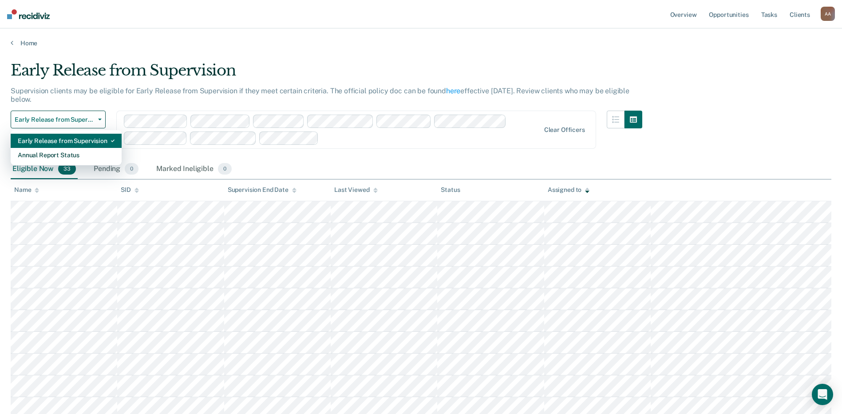
click at [74, 147] on div "Early Release from Supervision" at bounding box center [66, 141] width 97 height 14
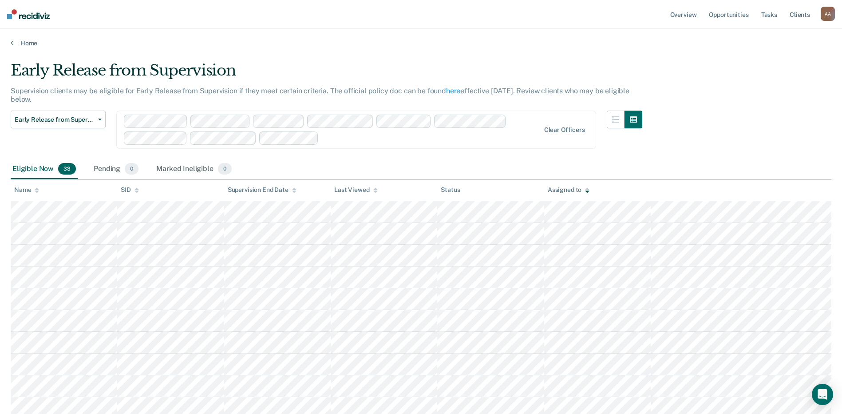
click at [64, 109] on div "Supervision clients may be eligible for Early Release from Supervision if they …" at bounding box center [327, 99] width 632 height 24
click at [65, 122] on span "Early Release from Supervision" at bounding box center [55, 120] width 80 height 8
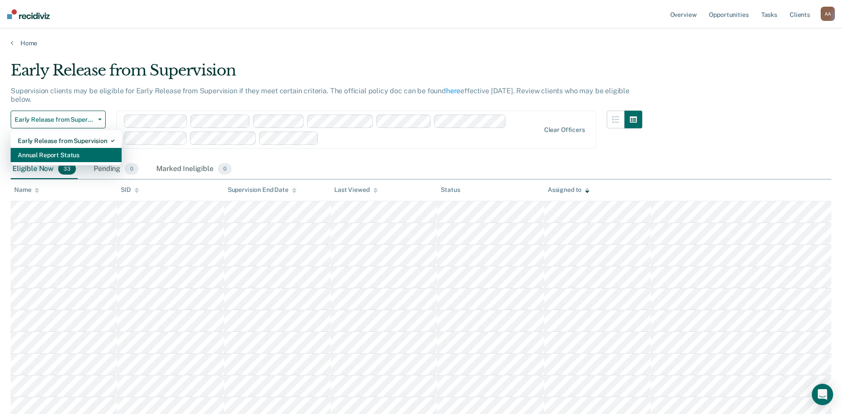
click at [64, 153] on div "Annual Report Status" at bounding box center [66, 155] width 97 height 14
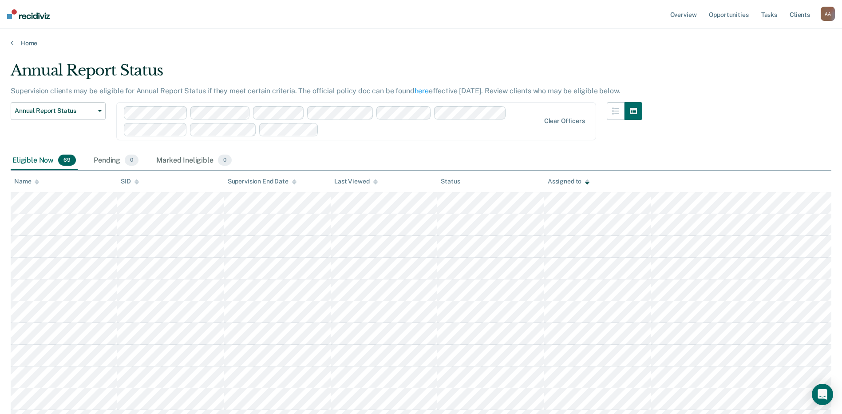
click at [828, 14] on div "A A" at bounding box center [828, 14] width 14 height 14
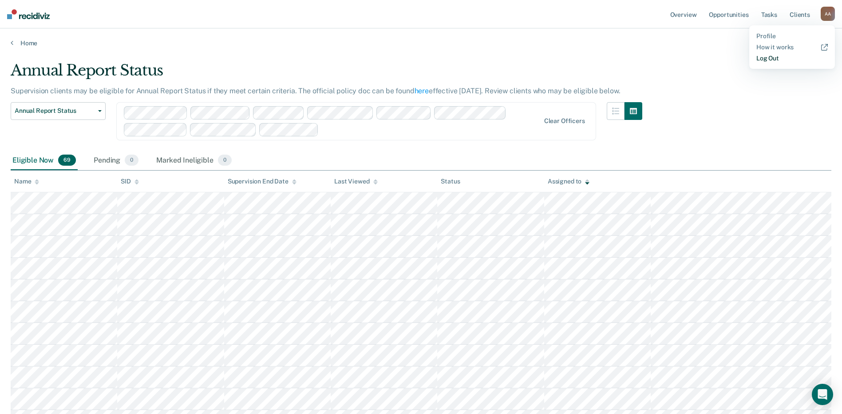
click at [789, 58] on link "Log Out" at bounding box center [791, 59] width 71 height 8
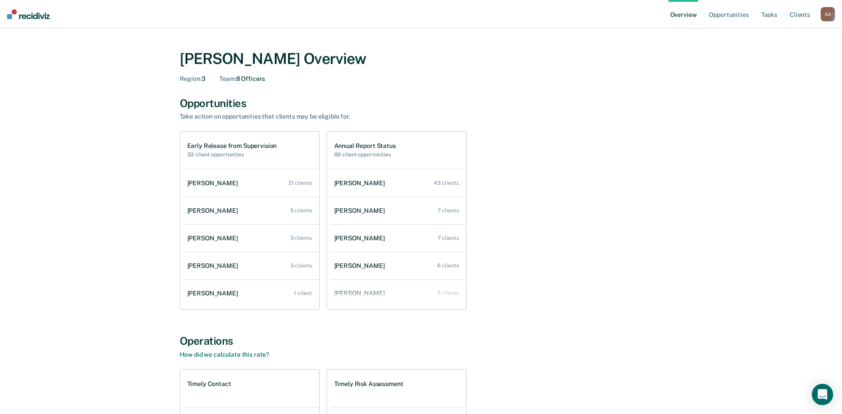
click at [682, 145] on div "[PERSON_NAME] Overview Region : 3 Team : 8 Officers Opportunities Take action o…" at bounding box center [421, 302] width 533 height 526
click at [676, 175] on div "[PERSON_NAME] Overview Region : 3 Team : 8 Officers Opportunities Take action o…" at bounding box center [421, 302] width 533 height 526
click at [692, 133] on div "[PERSON_NAME] Overview Region : 3 Team : 8 Officers Opportunities Take action o…" at bounding box center [421, 302] width 821 height 526
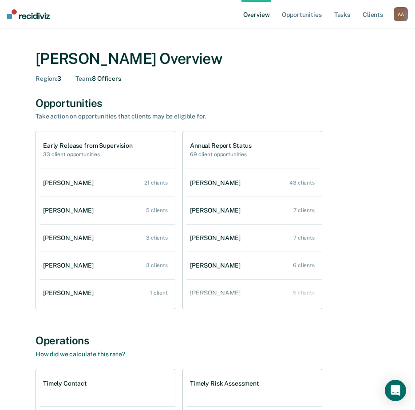
click at [376, 63] on div "[PERSON_NAME] Overview" at bounding box center [208, 59] width 344 height 18
click at [335, 42] on div "[PERSON_NAME] Overview Region : 3 Team : 8 Officers" at bounding box center [208, 64] width 344 height 51
click at [364, 92] on div "[PERSON_NAME] Overview Region : 3 Team : 8 Officers Opportunities Take action o…" at bounding box center [208, 302] width 394 height 526
click at [304, 12] on link "Opportunities" at bounding box center [301, 14] width 43 height 28
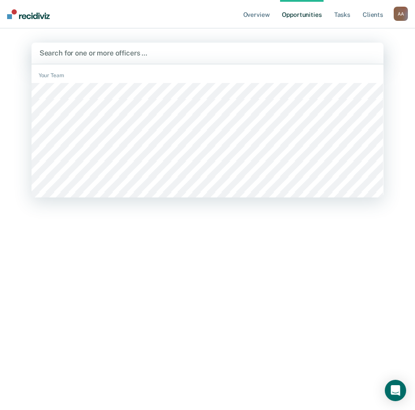
click at [91, 55] on div at bounding box center [208, 53] width 336 height 10
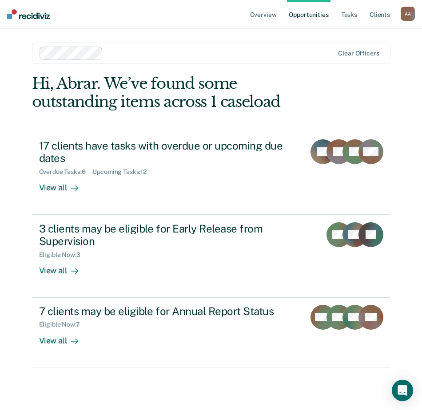
click at [15, 139] on div "Overview Opportunities Tasks Client s [PERSON_NAME] A A Profile How it works Lo…" at bounding box center [211, 205] width 422 height 410
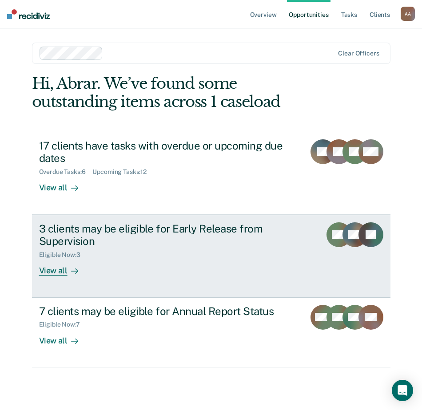
click at [50, 272] on div "View all" at bounding box center [64, 267] width 50 height 17
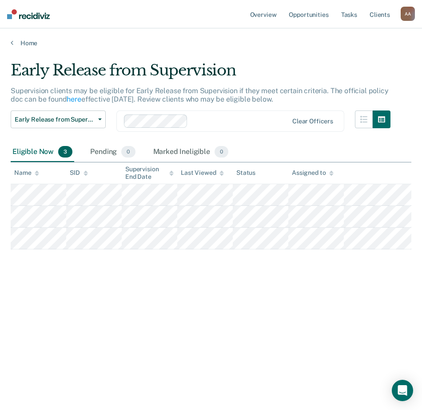
click at [191, 326] on div "Early Release from Supervision Supervision clients may be eligible for Early Re…" at bounding box center [211, 202] width 400 height 282
click at [121, 330] on div "Early Release from Supervision Supervision clients may be eligible for Early Re…" at bounding box center [211, 202] width 400 height 282
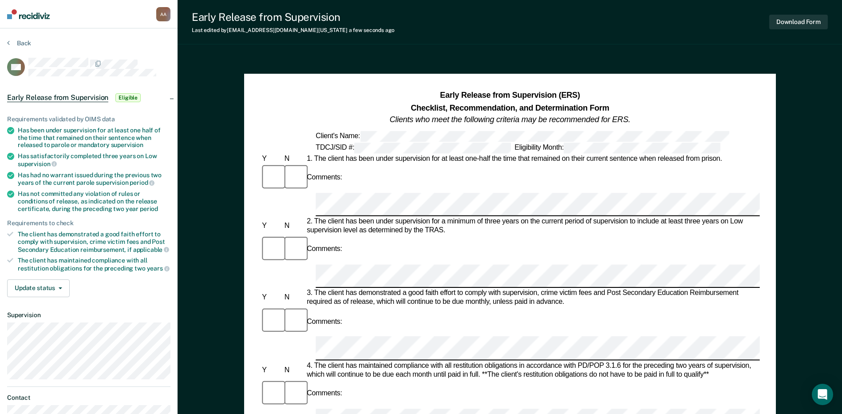
click at [539, 307] on div "Comments:" at bounding box center [509, 334] width 499 height 54
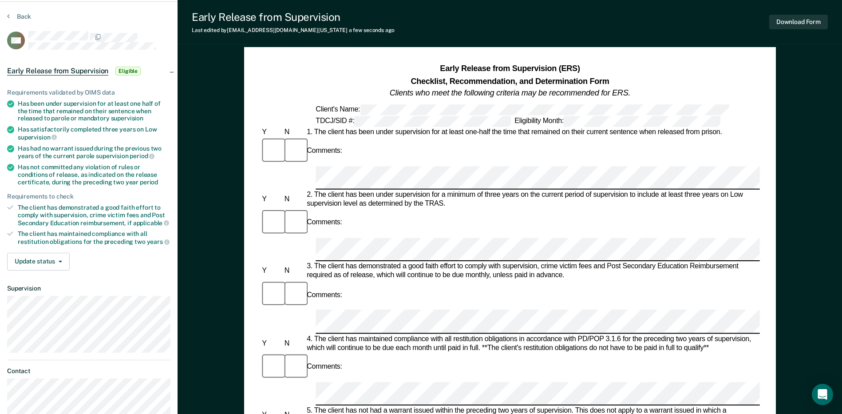
scroll to position [42, 0]
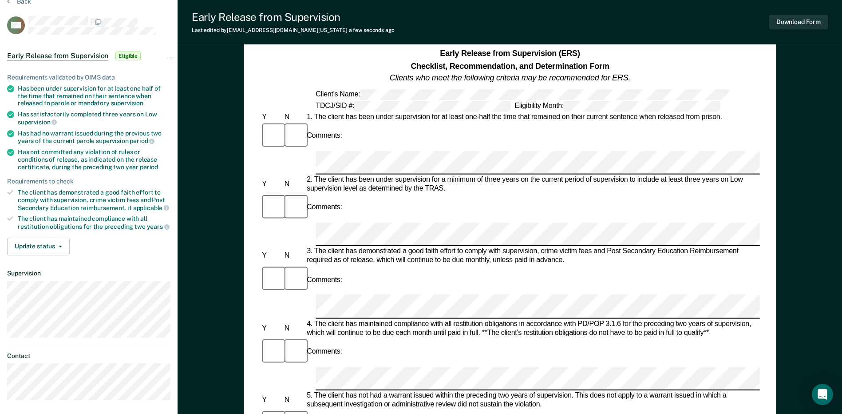
click at [223, 186] on div "Early Release from Supervision (ERS) Checklist, Recommendation, and Determinati…" at bounding box center [510, 403] width 664 height 781
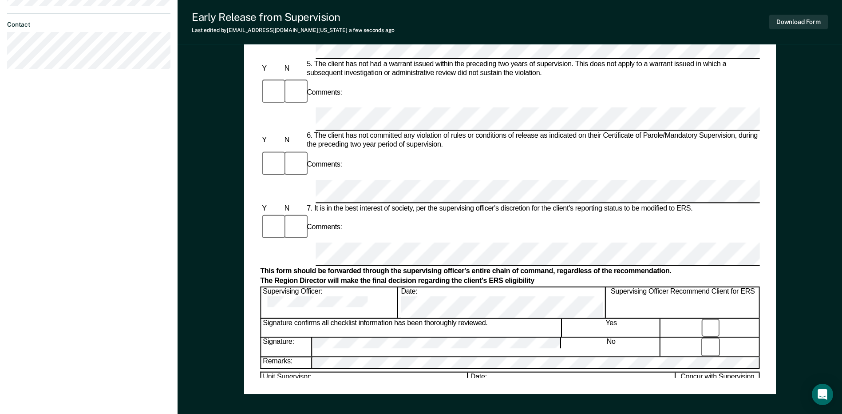
scroll to position [358, 0]
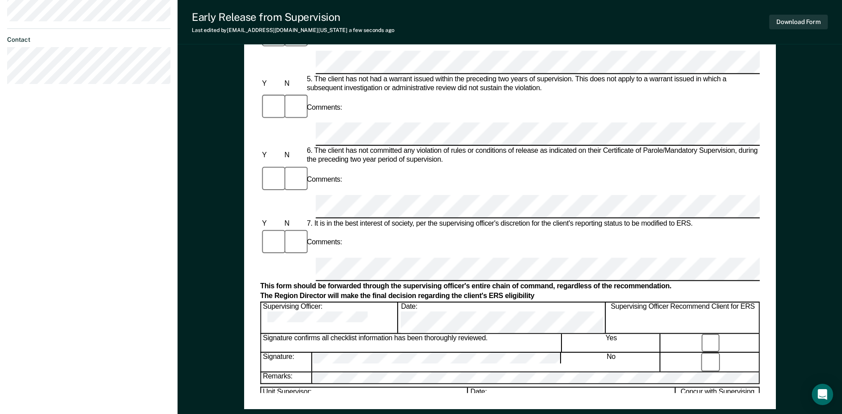
click at [208, 306] on div "Early Release from Supervision (ERS) Checklist, Recommendation, and Determinati…" at bounding box center [510, 87] width 664 height 781
click at [202, 343] on div "Early Release from Supervision (ERS) Checklist, Recommendation, and Determinati…" at bounding box center [510, 87] width 664 height 781
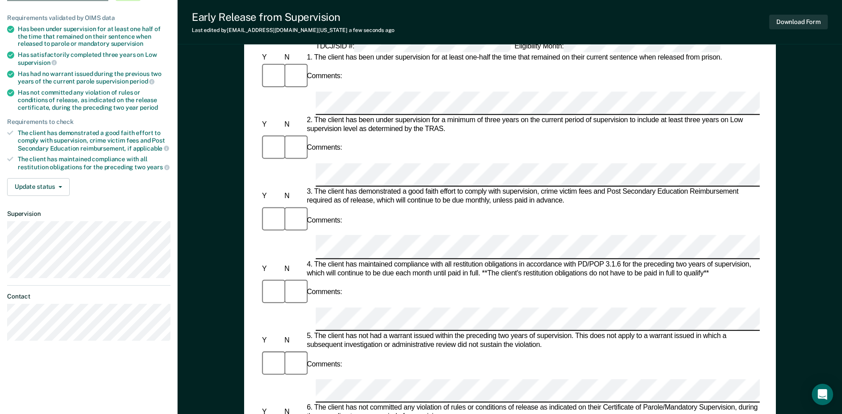
scroll to position [0, 0]
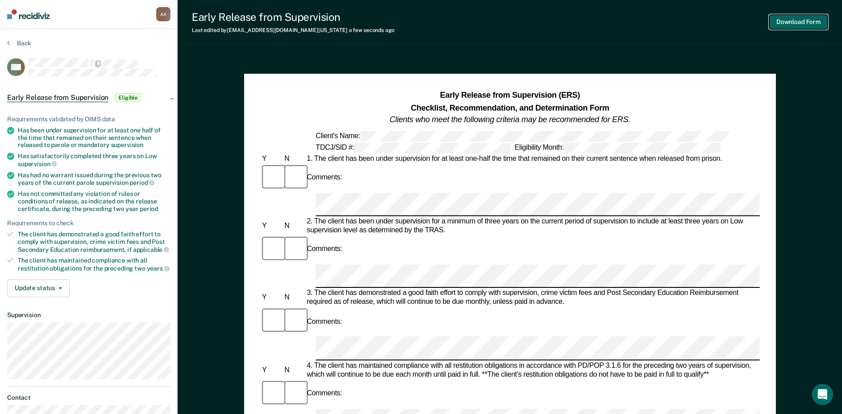
click at [786, 23] on button "Download Form" at bounding box center [798, 22] width 59 height 15
